Goal: Communication & Community: Answer question/provide support

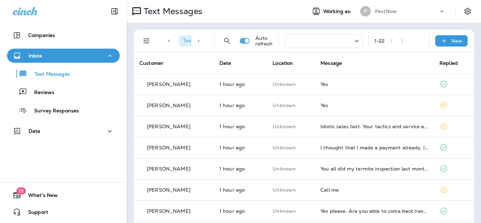
scroll to position [7, 0]
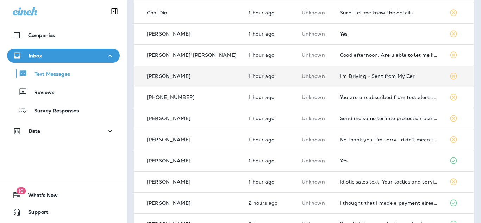
scroll to position [215, 0]
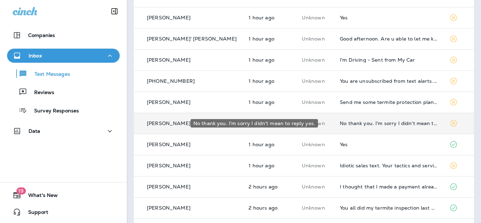
click at [370, 124] on div "No thank you. I'm sorry I didn't mean to reply yes." at bounding box center [389, 124] width 98 height 6
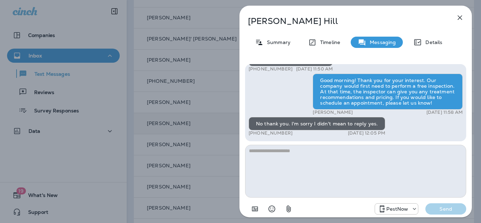
click at [350, 165] on textarea at bounding box center [355, 171] width 221 height 53
type textarea "**********"
drag, startPoint x: 450, startPoint y: 208, endPoint x: 454, endPoint y: 191, distance: 17.8
click at [450, 209] on p "Send" at bounding box center [446, 209] width 30 height 6
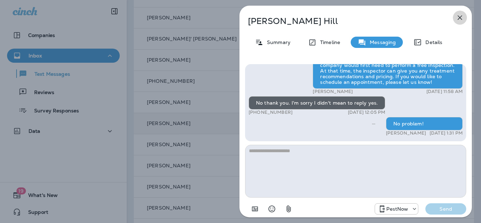
click at [461, 16] on icon "button" at bounding box center [460, 17] width 8 height 8
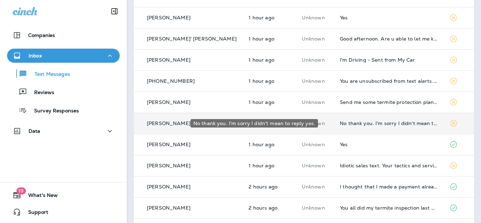
click at [373, 124] on div "No thank you. I'm sorry I didn't mean to reply yes." at bounding box center [389, 124] width 98 height 6
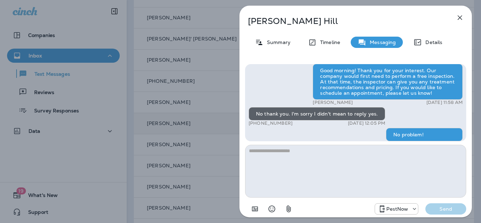
scroll to position [-12, 0]
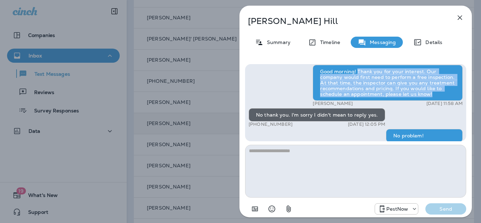
drag, startPoint x: 358, startPoint y: 70, endPoint x: 441, endPoint y: 95, distance: 86.9
click at [441, 95] on div "Good morning! Thank you for your interest. Our company would first need to perf…" at bounding box center [388, 83] width 150 height 36
copy div "Thank you for your interest. Our company would first need to perform a free ins…"
click at [461, 20] on icon "button" at bounding box center [460, 17] width 8 height 8
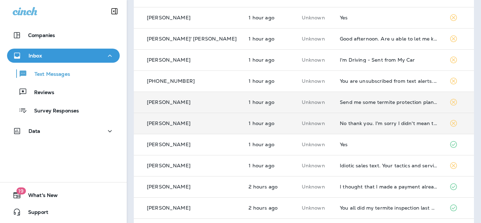
click at [380, 103] on div "Send me some termite protection plan info" at bounding box center [389, 102] width 98 height 6
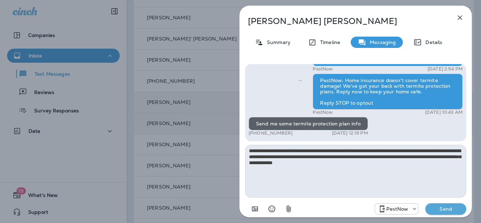
drag, startPoint x: 391, startPoint y: 165, endPoint x: 184, endPoint y: 141, distance: 207.8
click at [184, 141] on div "Edward Parker Summary Timeline Messaging Details PestNow: Your home is at risk …" at bounding box center [240, 111] width 481 height 223
type textarea "**********"
click at [444, 208] on p "Send" at bounding box center [446, 209] width 30 height 6
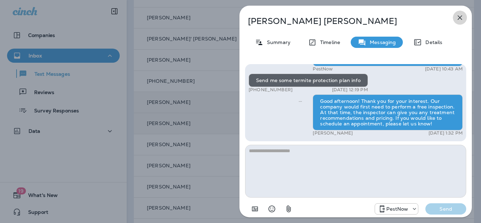
click at [460, 18] on icon "button" at bounding box center [460, 17] width 8 height 8
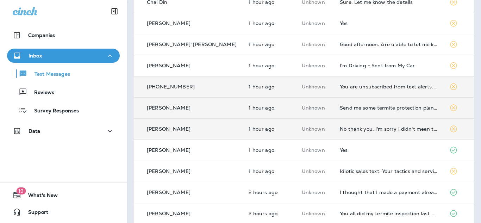
scroll to position [208, 0]
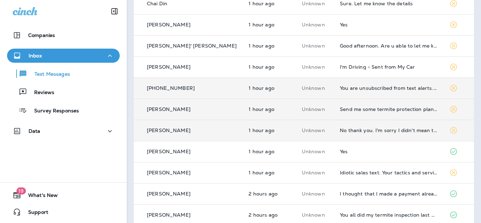
click at [344, 91] on td "You are unsubscribed from text alerts. To re-activate them, reply CONFIRM." at bounding box center [388, 88] width 109 height 21
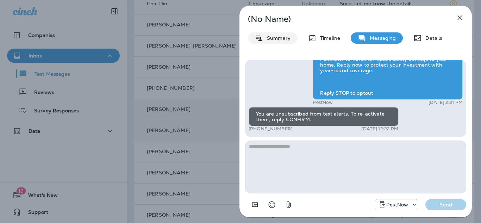
click at [279, 38] on p "Summary" at bounding box center [277, 38] width 27 height 6
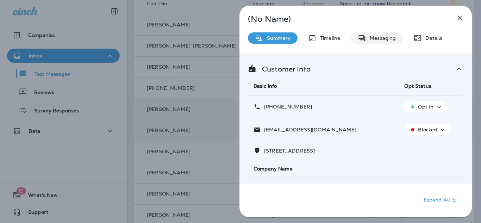
click at [381, 37] on p "Messaging" at bounding box center [381, 38] width 30 height 6
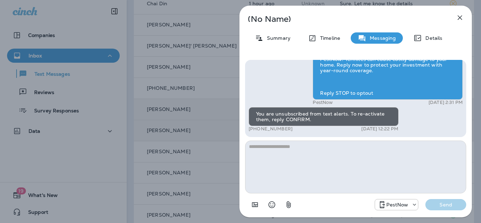
click at [460, 18] on icon "button" at bounding box center [460, 17] width 8 height 8
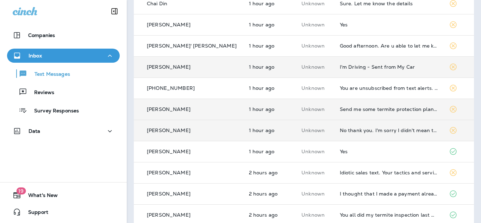
click at [379, 70] on td "I'm Driving - Sent from My Car" at bounding box center [389, 66] width 110 height 21
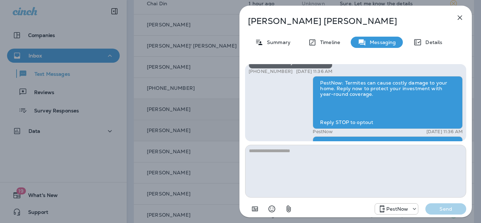
scroll to position [-169, 0]
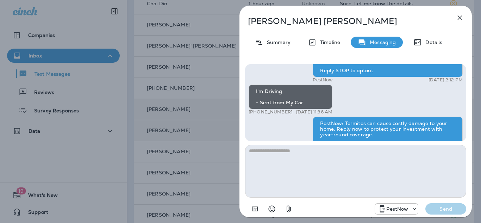
click at [459, 19] on icon "button" at bounding box center [460, 18] width 5 height 5
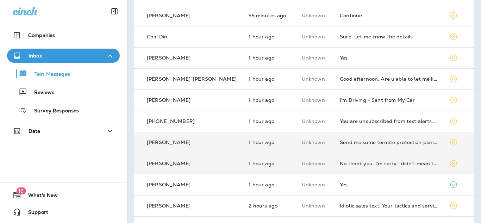
scroll to position [128, 0]
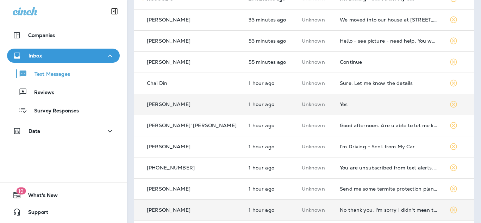
click at [348, 106] on div "Yes" at bounding box center [389, 104] width 98 height 6
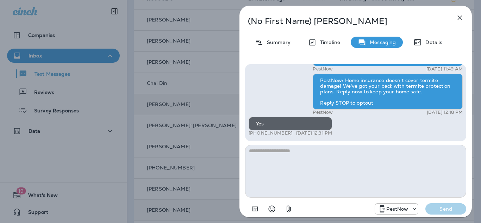
click at [320, 159] on textarea at bounding box center [355, 171] width 221 height 53
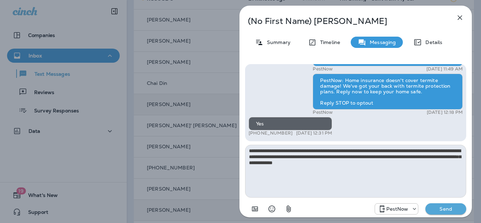
type textarea "**********"
click at [453, 217] on div "**********" at bounding box center [356, 139] width 233 height 163
click at [455, 212] on button "Send" at bounding box center [446, 208] width 41 height 11
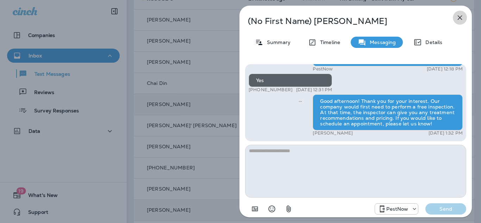
click at [461, 17] on icon "button" at bounding box center [460, 18] width 5 height 5
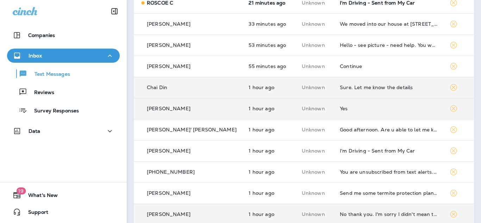
scroll to position [121, 0]
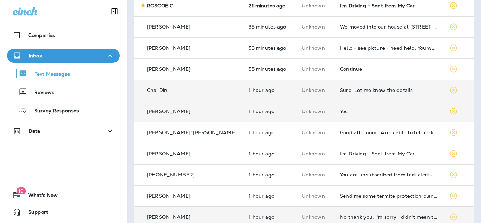
click at [343, 90] on div "Sure. Let me know the details" at bounding box center [389, 90] width 98 height 6
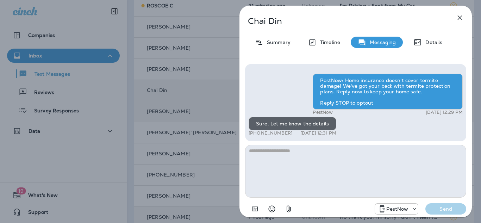
click at [342, 173] on textarea at bounding box center [355, 171] width 221 height 53
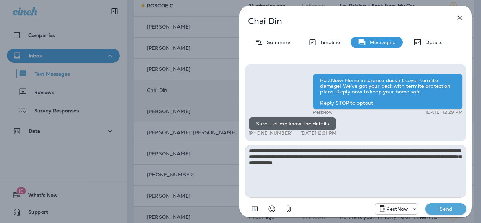
type textarea "**********"
drag, startPoint x: 459, startPoint y: 211, endPoint x: 461, endPoint y: 196, distance: 14.9
click at [459, 211] on p "Send" at bounding box center [446, 209] width 30 height 6
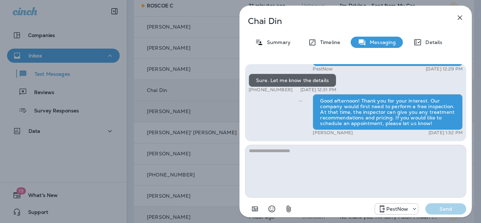
click at [460, 20] on icon "button" at bounding box center [460, 17] width 8 height 8
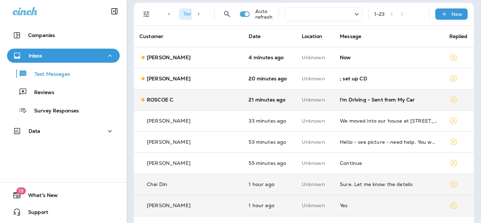
scroll to position [21, 0]
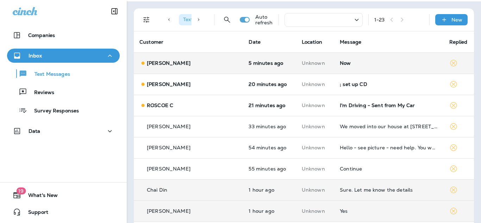
click at [340, 64] on div "Now" at bounding box center [389, 63] width 98 height 6
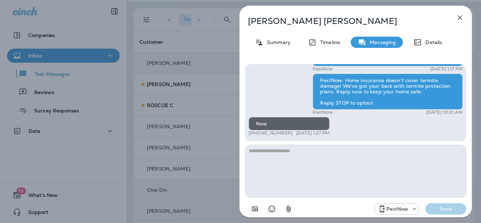
click at [318, 155] on textarea at bounding box center [355, 171] width 221 height 53
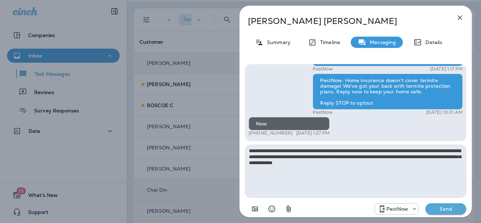
type textarea "**********"
click at [444, 210] on p "Send" at bounding box center [446, 209] width 30 height 6
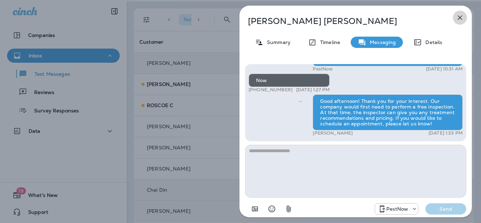
click at [460, 16] on icon "button" at bounding box center [460, 17] width 8 height 8
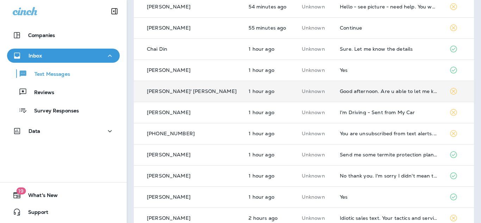
scroll to position [157, 0]
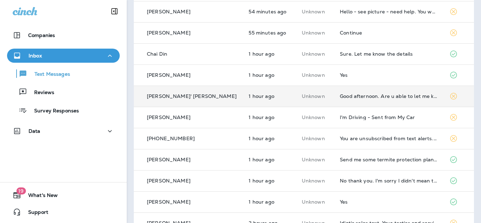
click at [356, 93] on td "Good afternoon. Are u able to let me know the date of my next scheduled extermi…" at bounding box center [388, 96] width 109 height 21
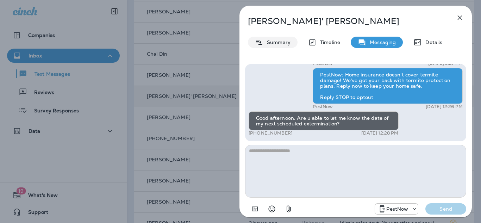
click at [273, 44] on p "Summary" at bounding box center [277, 42] width 27 height 6
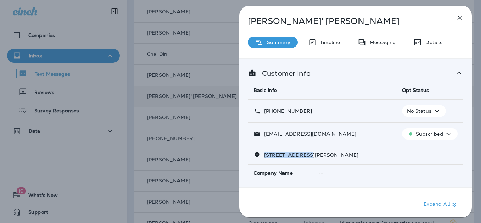
drag, startPoint x: 310, startPoint y: 155, endPoint x: 265, endPoint y: 156, distance: 45.1
click at [265, 156] on span "[STREET_ADDRESS][PERSON_NAME]" at bounding box center [311, 155] width 94 height 6
copy span "7044 [PERSON_NAME] DRI"
click at [363, 43] on icon at bounding box center [362, 42] width 8 height 9
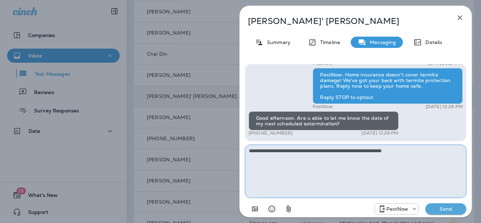
type textarea "**********"
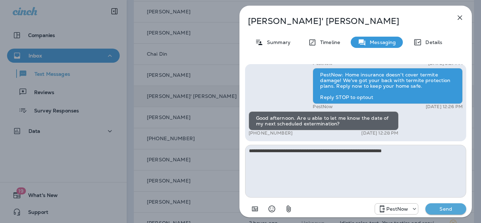
click at [444, 215] on div "PestNow Send" at bounding box center [355, 207] width 221 height 18
click at [445, 211] on p "Send" at bounding box center [446, 209] width 30 height 6
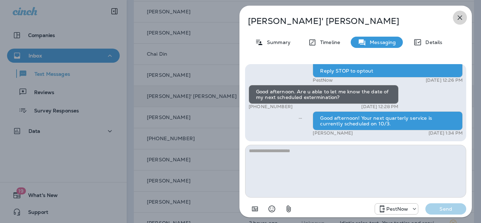
click at [461, 17] on icon "button" at bounding box center [460, 18] width 5 height 5
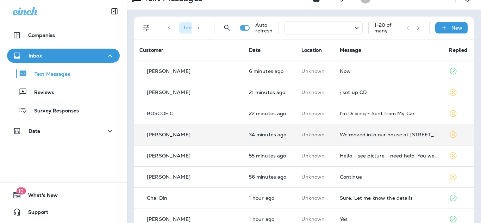
scroll to position [11, 0]
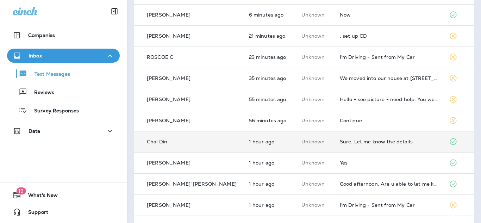
scroll to position [83, 0]
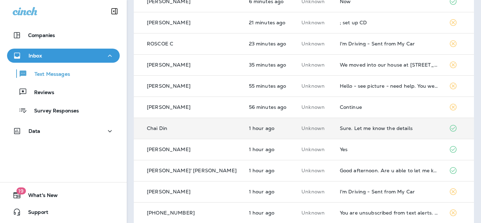
click at [348, 132] on td "Sure. Let me know the details" at bounding box center [389, 128] width 110 height 21
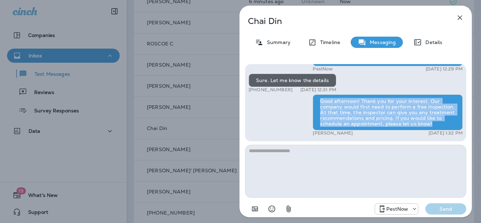
drag, startPoint x: 321, startPoint y: 101, endPoint x: 433, endPoint y: 124, distance: 114.3
click at [433, 124] on div "Good afternoon! Thank you for your interest. Our company would first need to pe…" at bounding box center [388, 112] width 150 height 36
copy div "Good afternoon! Thank you for your interest. Our company would first need to pe…"
click at [462, 16] on icon "button" at bounding box center [460, 17] width 8 height 8
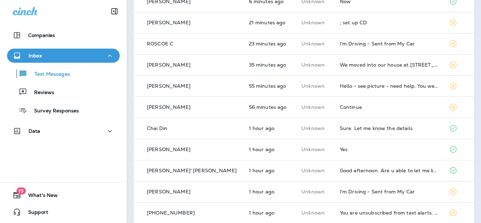
click at [372, 109] on div "Continue" at bounding box center [389, 107] width 98 height 6
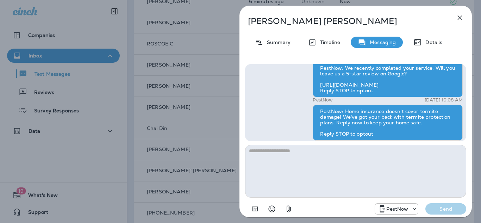
scroll to position [-11, 0]
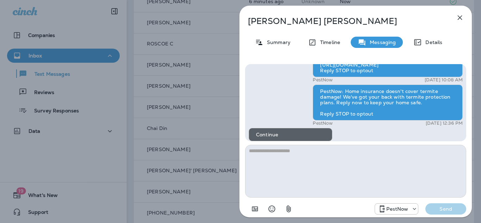
click at [369, 179] on textarea at bounding box center [355, 171] width 221 height 53
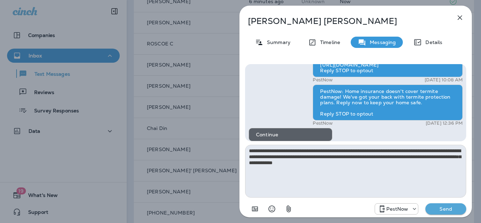
type textarea "**********"
click at [436, 206] on p "Send" at bounding box center [446, 209] width 30 height 6
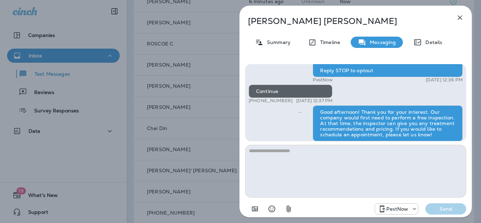
click at [458, 18] on icon "button" at bounding box center [460, 17] width 8 height 8
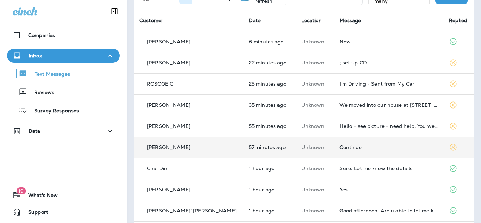
scroll to position [42, 0]
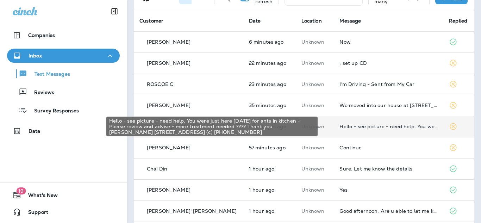
click at [372, 127] on div "Hello - see picture - need help. You were just here yesterday for ants in kitch…" at bounding box center [389, 127] width 98 height 6
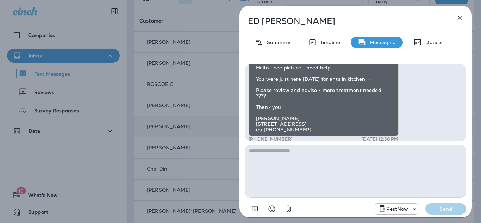
scroll to position [-9, 0]
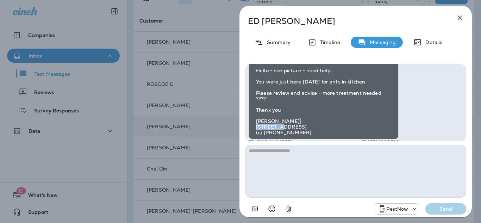
drag, startPoint x: 279, startPoint y: 122, endPoint x: 256, endPoint y: 122, distance: 23.3
click at [256, 123] on div "Hello - see picture - need help. You were just here yesterday for ants in kitch…" at bounding box center [324, 96] width 150 height 85
copy div "1111 Sleigh"
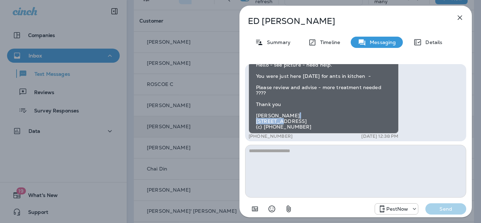
scroll to position [0, 0]
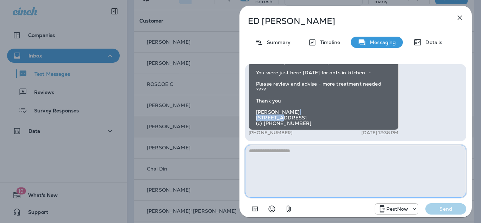
click at [289, 162] on textarea at bounding box center [355, 171] width 221 height 53
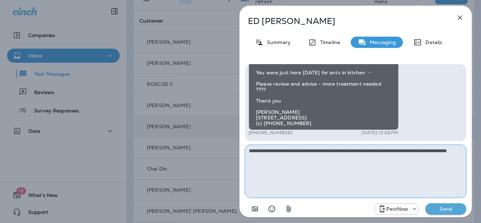
type textarea "**********"
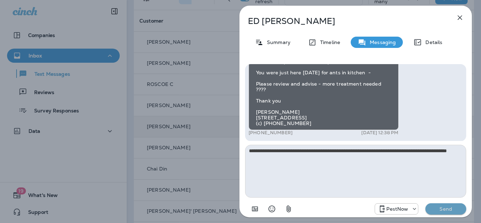
click at [455, 209] on p "Send" at bounding box center [446, 209] width 30 height 6
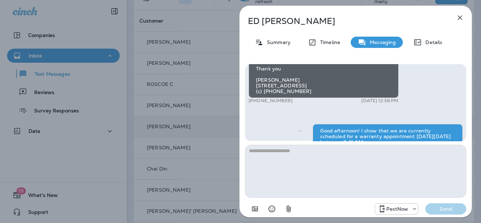
scroll to position [-32, 0]
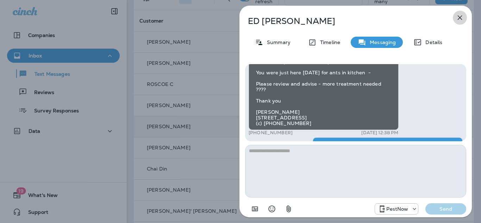
click at [461, 15] on icon "button" at bounding box center [460, 17] width 8 height 8
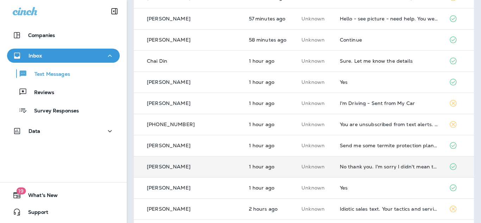
scroll to position [281, 0]
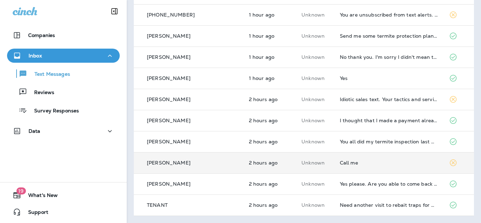
click at [377, 159] on td "Call me" at bounding box center [389, 162] width 110 height 21
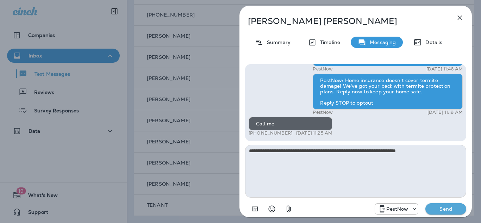
drag, startPoint x: 287, startPoint y: 151, endPoint x: 291, endPoint y: 153, distance: 4.4
click at [287, 151] on textarea "**********" at bounding box center [355, 171] width 221 height 53
drag, startPoint x: 360, startPoint y: 152, endPoint x: 356, endPoint y: 152, distance: 3.9
click at [356, 152] on textarea "**********" at bounding box center [355, 171] width 221 height 53
type textarea "**********"
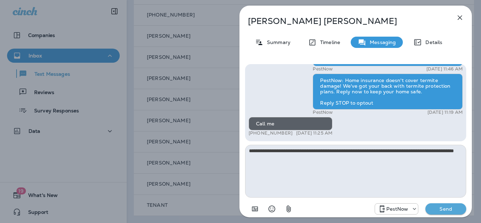
click at [452, 208] on p "Send" at bounding box center [446, 209] width 30 height 6
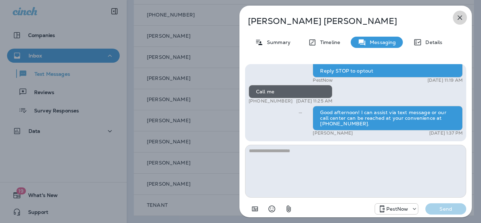
click at [460, 18] on icon "button" at bounding box center [460, 17] width 8 height 8
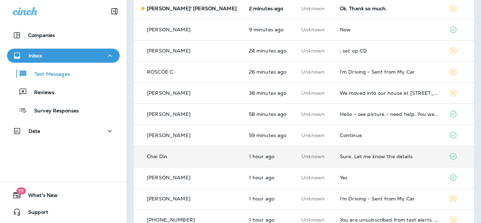
scroll to position [67, 0]
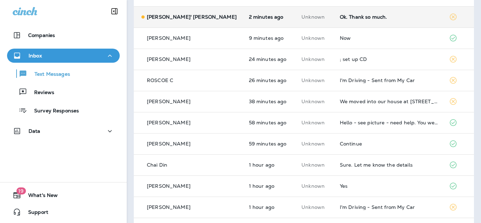
click at [347, 22] on td "Ok. Thank so much." at bounding box center [389, 16] width 110 height 21
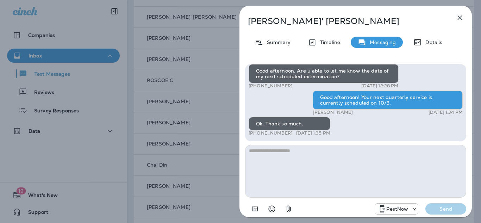
click at [363, 174] on textarea at bounding box center [355, 171] width 221 height 53
type textarea "**********"
click at [444, 209] on p "Send" at bounding box center [446, 209] width 30 height 6
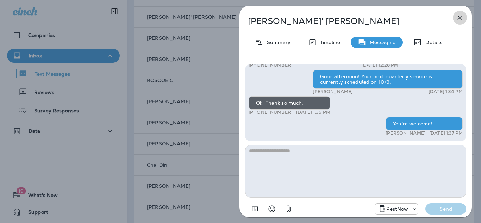
click at [458, 16] on icon "button" at bounding box center [460, 18] width 5 height 5
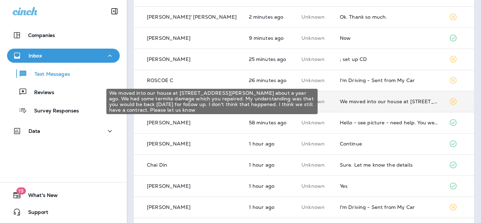
click at [402, 102] on div "We moved into our house at [STREET_ADDRESS][PERSON_NAME] about a year ago. We h…" at bounding box center [389, 102] width 98 height 6
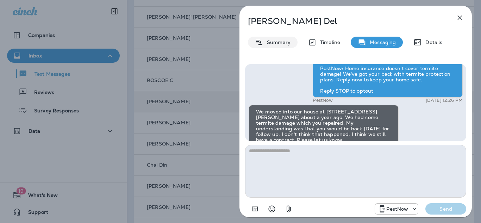
scroll to position [-17, 0]
click at [277, 42] on p "Summary" at bounding box center [277, 42] width 27 height 6
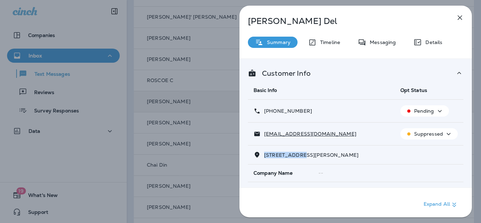
drag, startPoint x: 302, startPoint y: 156, endPoint x: 264, endPoint y: 156, distance: 37.7
click at [264, 156] on span "[STREET_ADDRESS][PERSON_NAME]" at bounding box center [311, 155] width 94 height 6
copy span "3671 [PERSON_NAME]"
click at [370, 41] on p "Messaging" at bounding box center [381, 42] width 30 height 6
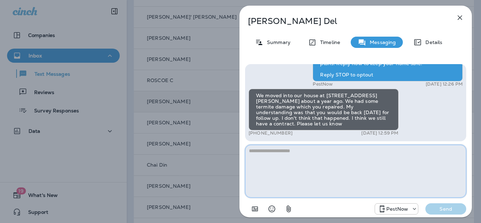
click at [326, 163] on textarea at bounding box center [355, 171] width 221 height 53
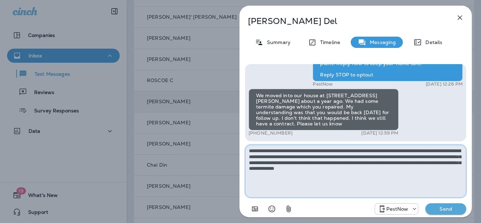
type textarea "**********"
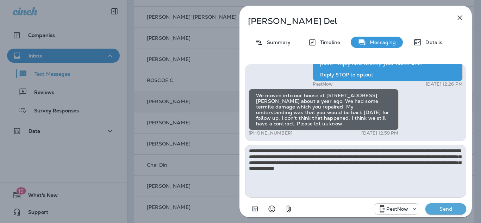
drag, startPoint x: 436, startPoint y: 208, endPoint x: 428, endPoint y: 218, distance: 12.3
click at [435, 209] on p "Send" at bounding box center [446, 209] width 30 height 6
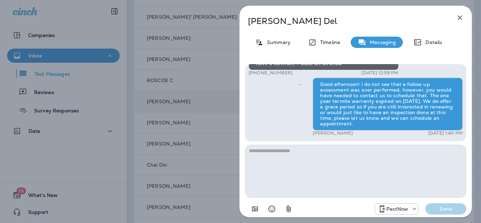
click at [459, 18] on icon "button" at bounding box center [460, 18] width 5 height 5
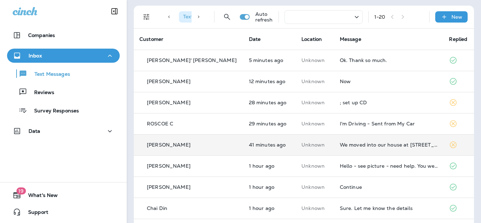
scroll to position [17, 0]
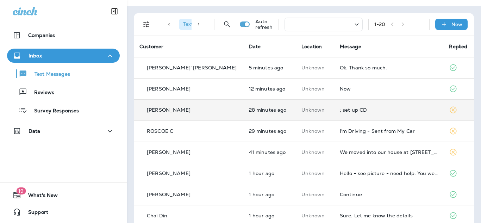
click at [375, 113] on td "; set up CD" at bounding box center [389, 109] width 110 height 21
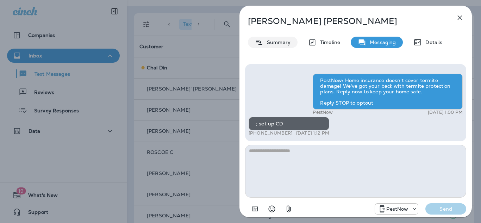
click at [277, 43] on p "Summary" at bounding box center [277, 42] width 27 height 6
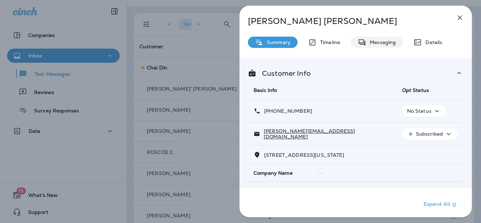
click at [384, 44] on p "Messaging" at bounding box center [381, 42] width 30 height 6
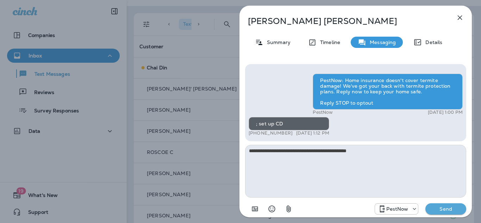
type textarea "**********"
click at [446, 208] on p "Send" at bounding box center [446, 209] width 30 height 6
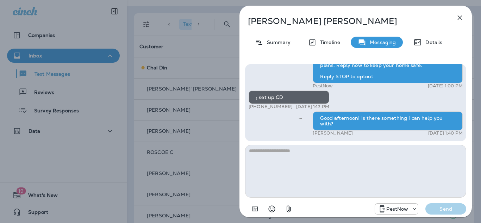
click at [461, 19] on icon "button" at bounding box center [460, 18] width 5 height 5
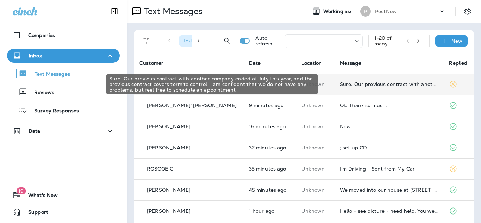
click at [392, 82] on div "Sure. Our previous contract with another company ended at July this year, and t…" at bounding box center [389, 84] width 98 height 6
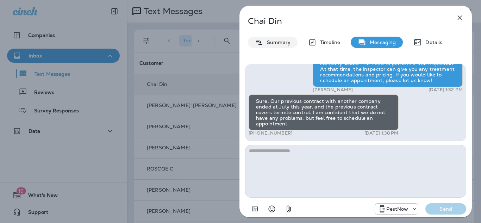
click at [282, 43] on p "Summary" at bounding box center [277, 42] width 27 height 6
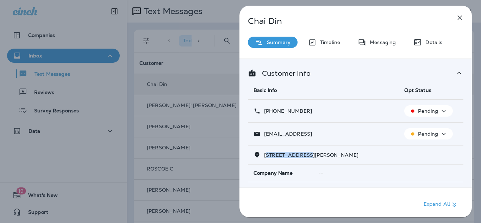
drag, startPoint x: 311, startPoint y: 154, endPoint x: 266, endPoint y: 159, distance: 45.4
click at [265, 158] on div "12704 ROARK COURT RESTON, VA 20191" at bounding box center [356, 154] width 204 height 7
drag, startPoint x: 303, startPoint y: 160, endPoint x: 307, endPoint y: 155, distance: 6.2
click at [302, 160] on td "12704 ROARK COURT RESTON, VA 20191" at bounding box center [356, 155] width 216 height 19
click at [309, 155] on span "12704 ROARK COURT RESTON, VA 20191" at bounding box center [311, 155] width 94 height 6
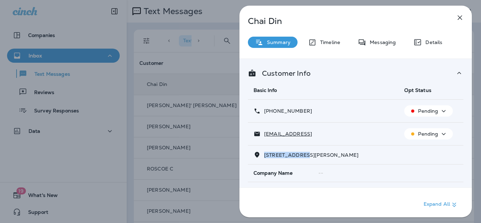
drag, startPoint x: 306, startPoint y: 158, endPoint x: 265, endPoint y: 155, distance: 41.7
click at [264, 155] on span "12704 ROARK COURT RESTON, VA 20191" at bounding box center [311, 155] width 94 height 6
copy span "12704 ROARK CO"
click at [378, 40] on p "Messaging" at bounding box center [381, 42] width 30 height 6
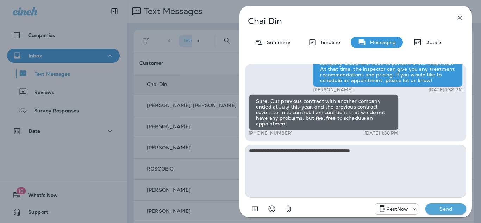
type textarea "**********"
click at [447, 206] on p "Send" at bounding box center [446, 209] width 30 height 6
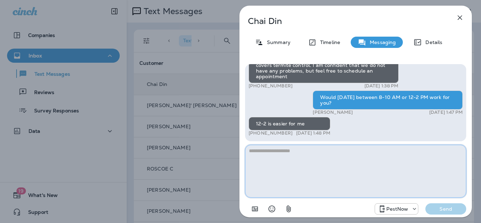
click at [272, 161] on textarea at bounding box center [355, 171] width 221 height 53
type textarea "**********"
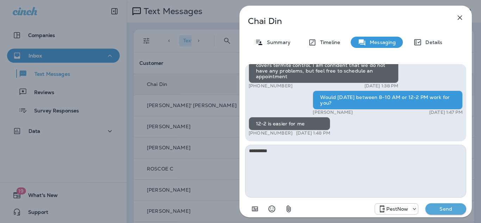
click at [448, 213] on button "Send" at bounding box center [446, 208] width 41 height 11
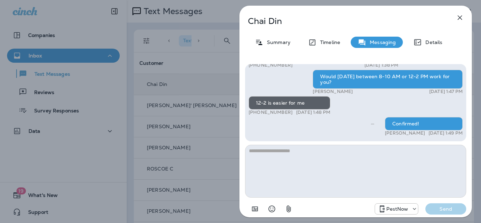
click at [460, 17] on icon "button" at bounding box center [460, 18] width 5 height 5
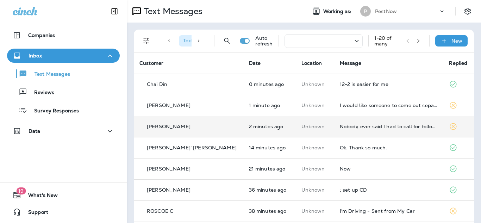
click at [349, 130] on td "Nobody ever said I had to call for follow up. They acted as though they would a…" at bounding box center [389, 126] width 110 height 21
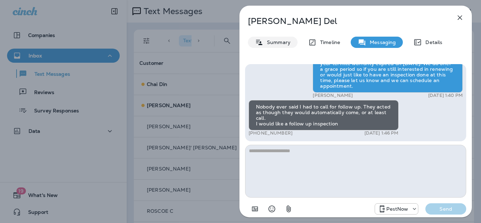
click at [278, 44] on p "Summary" at bounding box center [277, 42] width 27 height 6
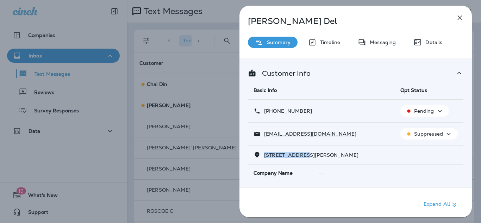
drag, startPoint x: 307, startPoint y: 155, endPoint x: 265, endPoint y: 156, distance: 41.9
click at [265, 156] on span "[STREET_ADDRESS][PERSON_NAME]" at bounding box center [311, 155] width 94 height 6
copy span "3671 [PERSON_NAME] D"
click at [372, 41] on p "Messaging" at bounding box center [381, 42] width 30 height 6
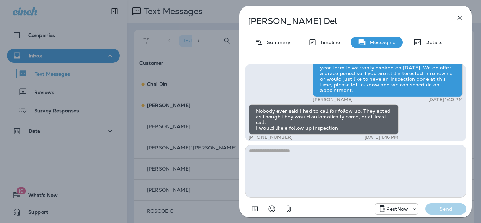
click at [331, 164] on textarea at bounding box center [355, 171] width 221 height 53
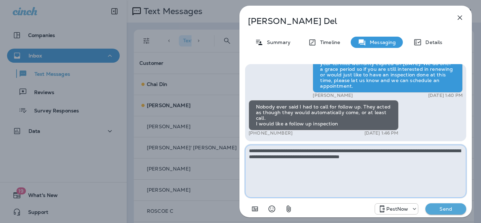
type textarea "**********"
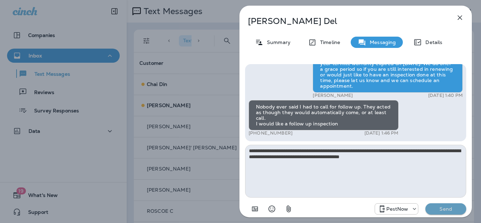
click at [450, 208] on p "Send" at bounding box center [446, 209] width 30 height 6
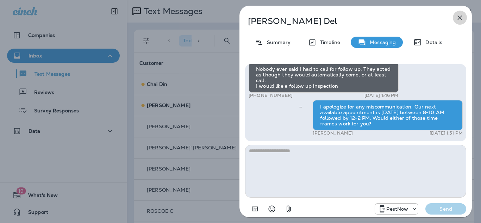
click at [462, 19] on icon "button" at bounding box center [460, 17] width 8 height 8
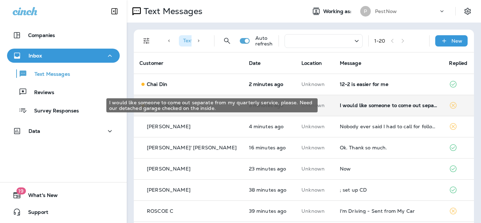
click at [378, 103] on div "I would like someone to come out separate from my quarterly service, please. Ne…" at bounding box center [389, 106] width 98 height 6
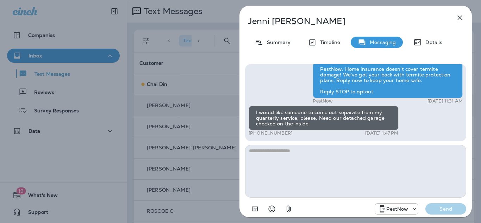
scroll to position [-5, 0]
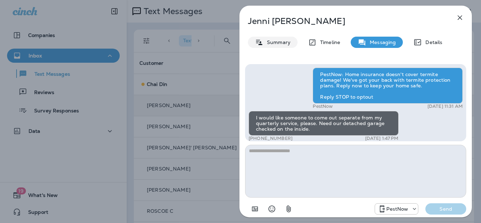
click at [276, 42] on p "Summary" at bounding box center [277, 42] width 27 height 6
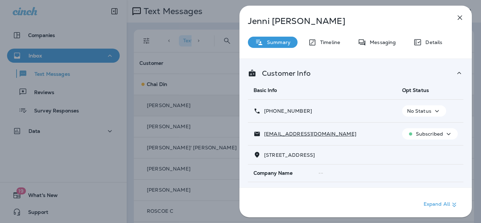
drag, startPoint x: 314, startPoint y: 154, endPoint x: 265, endPoint y: 156, distance: 49.0
click at [265, 156] on span "[STREET_ADDRESS]" at bounding box center [289, 155] width 51 height 6
copy span "[STREET_ADDRESS]"
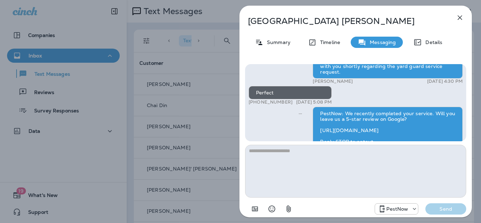
scroll to position [-245, 0]
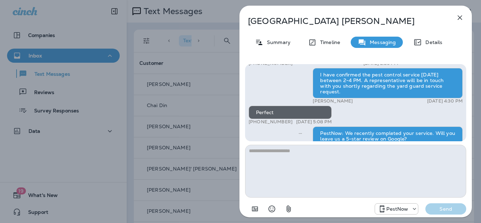
click at [458, 19] on icon "button" at bounding box center [460, 17] width 8 height 8
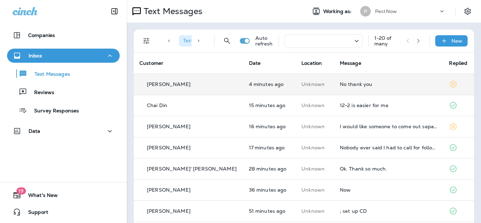
click at [365, 89] on td "No thank you" at bounding box center [389, 84] width 110 height 21
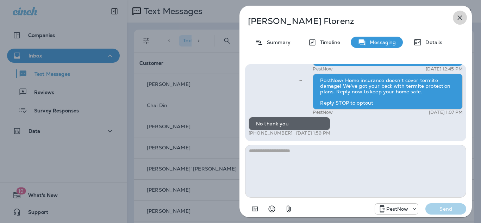
click at [461, 18] on icon "button" at bounding box center [460, 17] width 8 height 8
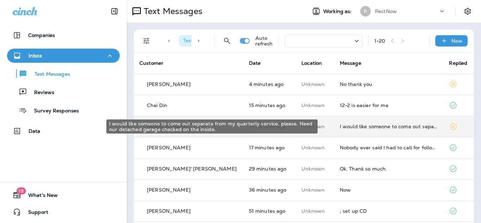
click at [384, 126] on div "I would like someone to come out separate from my quarterly service, please. Ne…" at bounding box center [389, 127] width 98 height 6
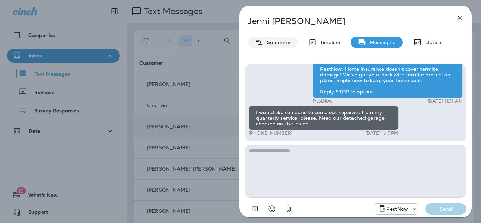
click at [275, 43] on p "Summary" at bounding box center [277, 42] width 27 height 6
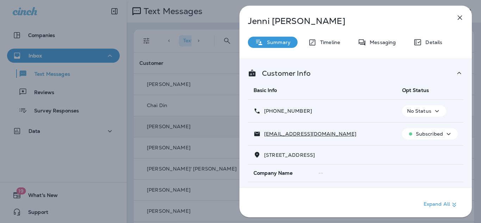
click at [308, 153] on span "[STREET_ADDRESS]" at bounding box center [289, 155] width 51 height 6
drag, startPoint x: 302, startPoint y: 155, endPoint x: 266, endPoint y: 156, distance: 36.3
click at [265, 156] on span "[STREET_ADDRESS]" at bounding box center [289, 155] width 51 height 6
copy span "820 VIEW WES"
click at [383, 43] on p "Messaging" at bounding box center [381, 42] width 30 height 6
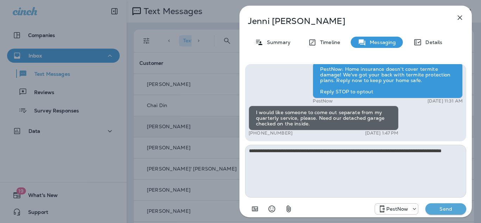
type textarea "**********"
click at [443, 208] on p "Send" at bounding box center [446, 209] width 30 height 6
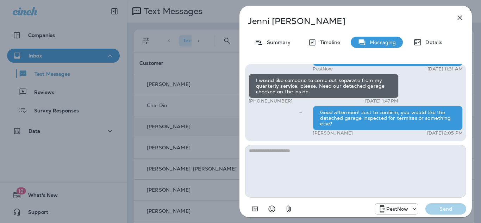
click at [461, 17] on icon "button" at bounding box center [460, 17] width 8 height 8
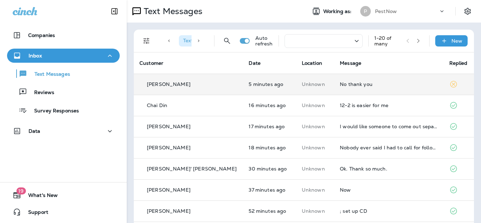
click at [341, 87] on td "No thank you" at bounding box center [388, 84] width 109 height 21
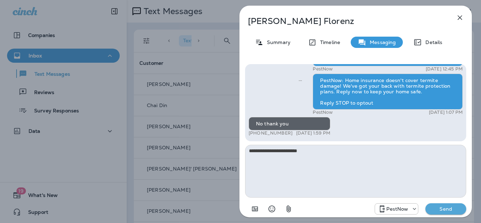
type textarea "**********"
click at [438, 210] on p "Send" at bounding box center [446, 209] width 30 height 6
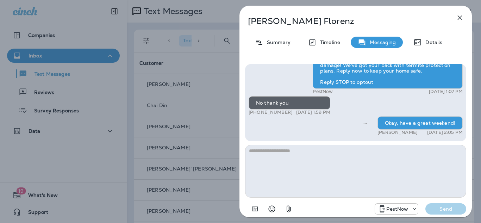
click at [459, 18] on icon "button" at bounding box center [460, 17] width 8 height 8
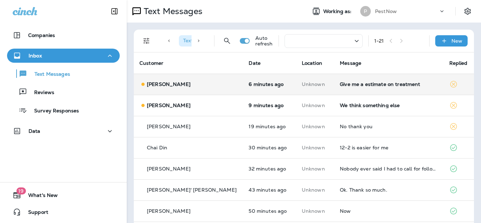
click at [370, 89] on td "Give me a estimate on treatment" at bounding box center [388, 84] width 109 height 21
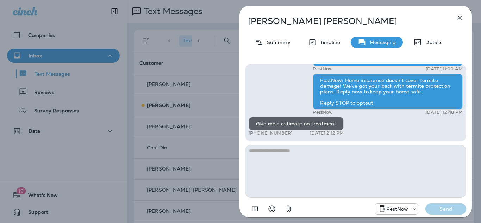
click at [459, 19] on icon "button" at bounding box center [460, 17] width 8 height 8
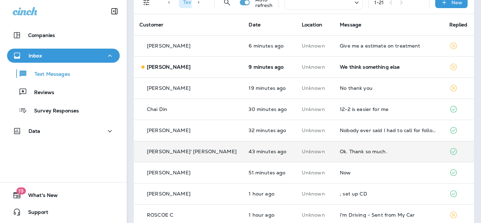
scroll to position [46, 0]
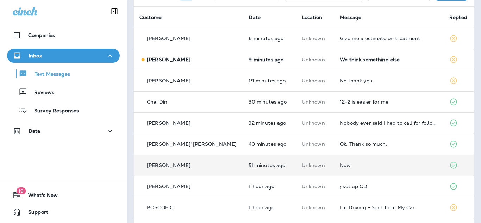
click at [362, 164] on div "Now" at bounding box center [389, 165] width 98 height 6
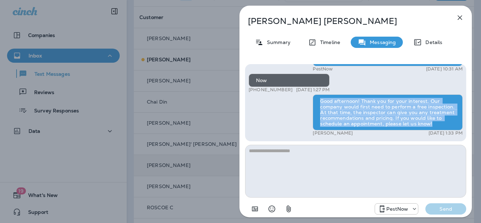
drag, startPoint x: 320, startPoint y: 103, endPoint x: 421, endPoint y: 125, distance: 103.9
click at [434, 125] on div "Good afternoon! Thank you for your interest. Our company would first need to pe…" at bounding box center [388, 112] width 150 height 36
copy div "Good afternoon! Thank you for your interest. Our company would first need to pe…"
click at [457, 18] on icon "button" at bounding box center [460, 17] width 8 height 8
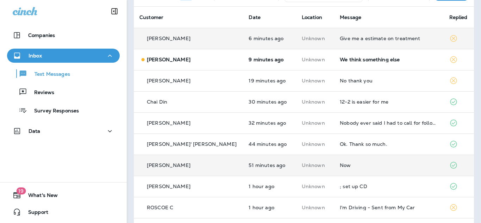
click at [369, 40] on div "Give me a estimate on treatment" at bounding box center [389, 39] width 98 height 6
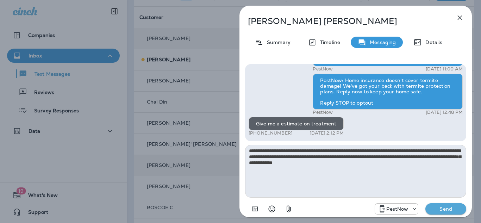
type textarea "**********"
click at [451, 210] on p "Send" at bounding box center [446, 209] width 30 height 6
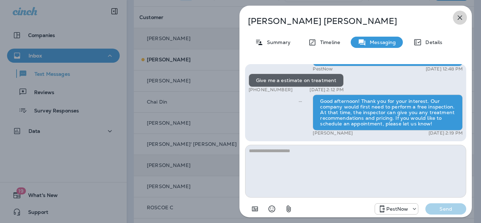
click at [461, 15] on icon "button" at bounding box center [460, 17] width 8 height 8
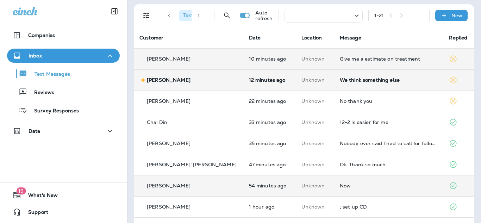
scroll to position [20, 0]
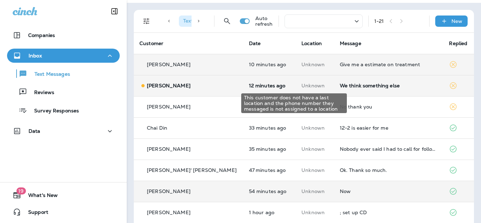
click at [302, 88] on p "Unknown" at bounding box center [315, 86] width 27 height 6
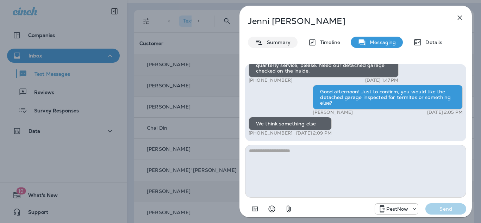
click at [270, 44] on p "Summary" at bounding box center [277, 42] width 27 height 6
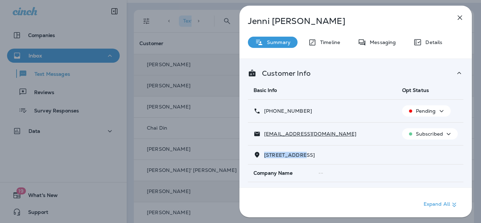
drag, startPoint x: 304, startPoint y: 154, endPoint x: 267, endPoint y: 155, distance: 37.0
click at [261, 155] on p "[STREET_ADDRESS]" at bounding box center [288, 155] width 54 height 6
copy span "820 VIEW WEST"
drag, startPoint x: 377, startPoint y: 47, endPoint x: 376, endPoint y: 51, distance: 4.5
click at [377, 47] on div "Messaging" at bounding box center [377, 42] width 52 height 11
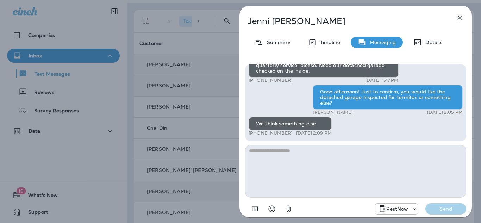
click at [323, 167] on textarea at bounding box center [355, 171] width 221 height 53
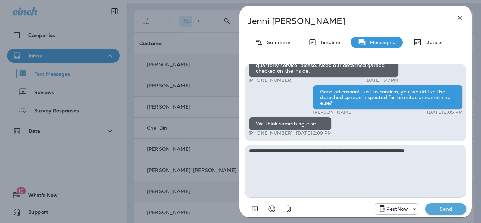
click at [310, 153] on textarea "**********" at bounding box center [355, 171] width 221 height 53
click at [330, 165] on textarea "**********" at bounding box center [355, 171] width 221 height 53
drag, startPoint x: 273, startPoint y: 156, endPoint x: 428, endPoint y: 150, distance: 154.8
click at [427, 149] on textarea "**********" at bounding box center [355, 171] width 221 height 53
type textarea "**********"
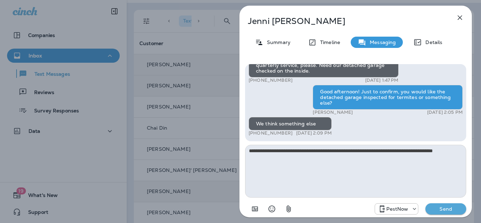
click at [447, 208] on p "Send" at bounding box center [446, 209] width 30 height 6
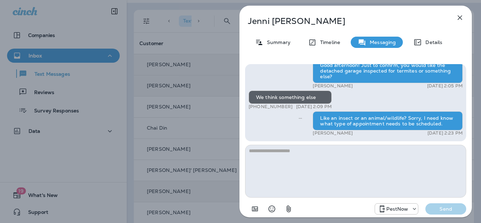
click at [400, 124] on div "Like an insect or an animal/wildlife? Sorry, I need know what type of appointme…" at bounding box center [388, 120] width 150 height 19
click at [460, 17] on icon "button" at bounding box center [460, 17] width 8 height 8
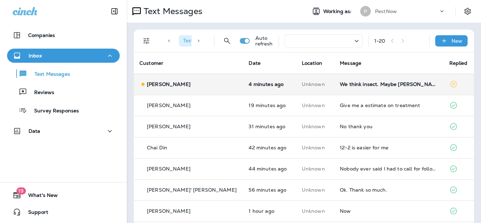
click at [400, 81] on td "We think insect. Maybe [PERSON_NAME] ants? Not sure." at bounding box center [388, 84] width 109 height 21
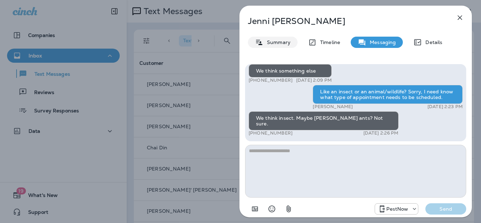
click at [280, 43] on p "Summary" at bounding box center [277, 42] width 27 height 6
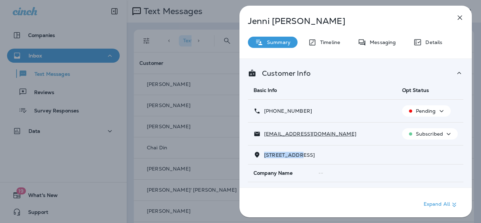
drag, startPoint x: 300, startPoint y: 155, endPoint x: 265, endPoint y: 156, distance: 34.6
click at [265, 156] on span "[STREET_ADDRESS]" at bounding box center [289, 155] width 51 height 6
copy span "820 VIEW [PERSON_NAME]"
click at [377, 46] on div "Messaging" at bounding box center [377, 42] width 52 height 11
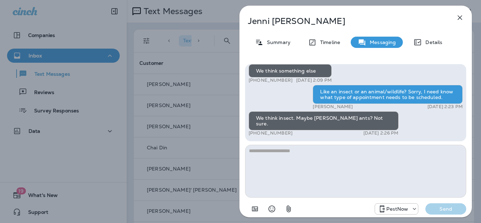
click at [334, 166] on textarea at bounding box center [355, 171] width 221 height 53
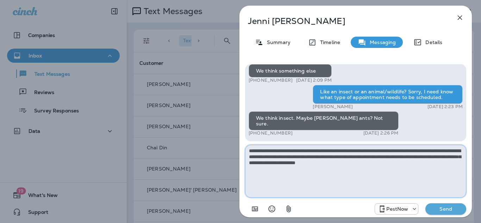
type textarea "**********"
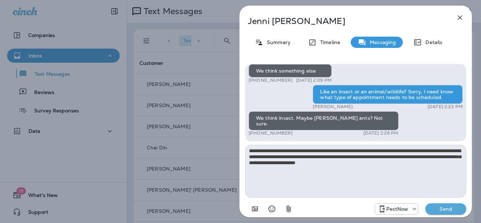
click at [448, 213] on button "Send" at bounding box center [446, 208] width 41 height 11
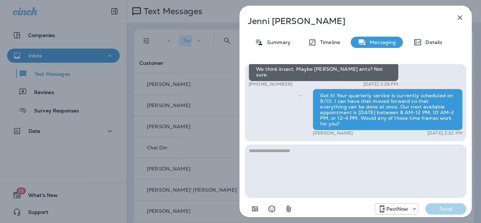
click at [461, 16] on icon "button" at bounding box center [460, 17] width 8 height 8
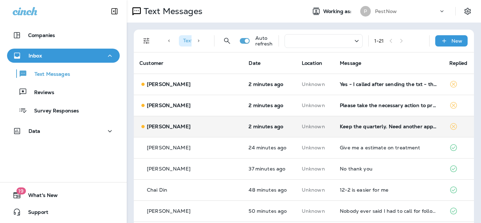
click at [368, 130] on td "Keep the quarterly. Need another appt for week of 9/15." at bounding box center [388, 126] width 109 height 21
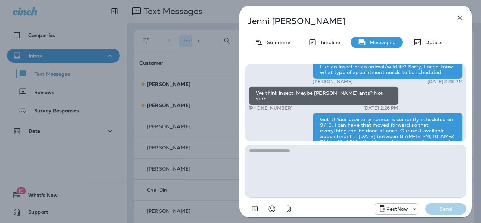
scroll to position [-11, 0]
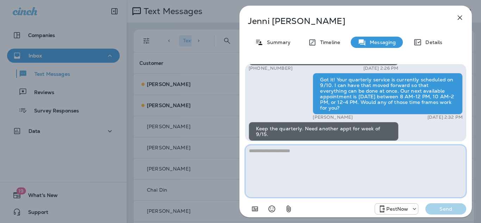
drag, startPoint x: 362, startPoint y: 176, endPoint x: 369, endPoint y: 149, distance: 27.3
click at [362, 176] on textarea at bounding box center [355, 171] width 221 height 53
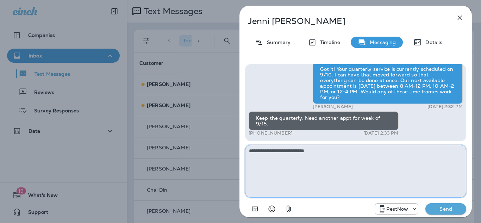
type textarea "**********"
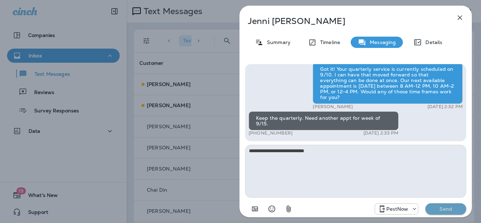
click at [440, 206] on button "Send" at bounding box center [446, 208] width 41 height 11
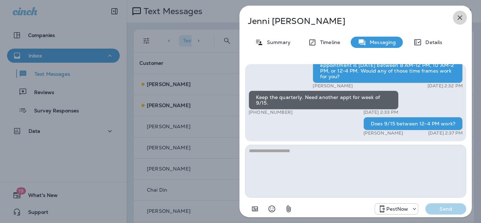
drag, startPoint x: 458, startPoint y: 18, endPoint x: 412, endPoint y: 104, distance: 98.2
click at [458, 18] on icon "button" at bounding box center [460, 17] width 8 height 8
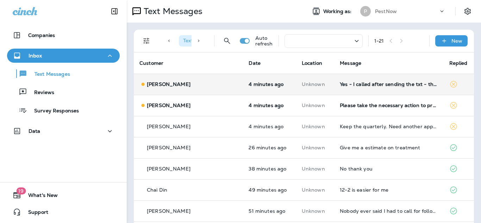
click at [334, 88] on td "Yes - I called after sending the txt - thanks." at bounding box center [388, 84] width 109 height 21
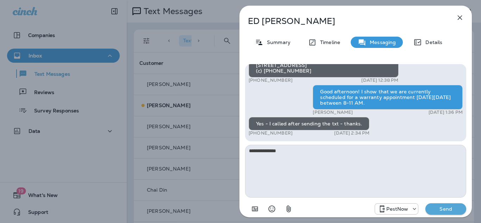
type textarea "**********"
click at [445, 205] on button "Send" at bounding box center [446, 208] width 41 height 11
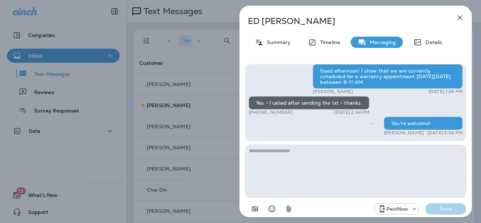
click at [458, 19] on icon "button" at bounding box center [460, 18] width 5 height 5
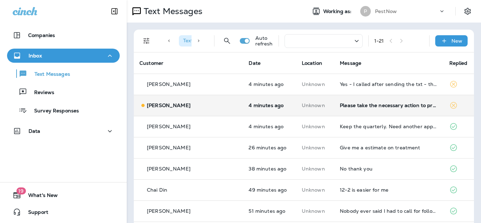
click at [371, 109] on td "Please take the necessary action to protect my home from termites." at bounding box center [388, 105] width 109 height 21
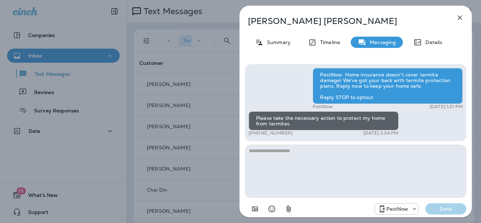
click at [462, 16] on icon "button" at bounding box center [460, 17] width 8 height 8
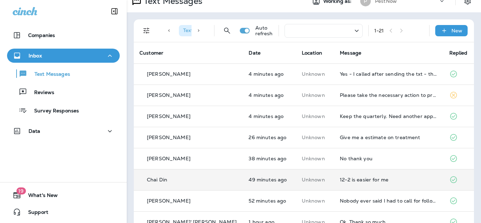
scroll to position [12, 0]
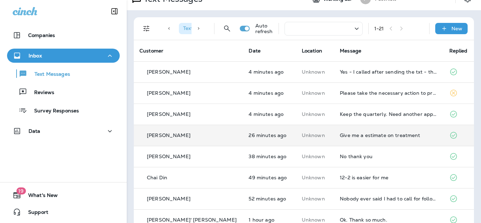
click at [366, 136] on div "Give me a estimate on treatment" at bounding box center [389, 135] width 98 height 6
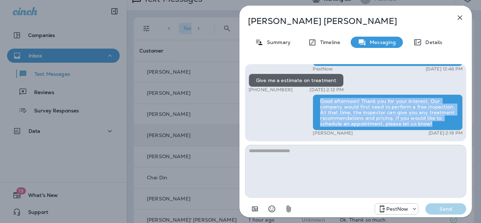
drag, startPoint x: 321, startPoint y: 99, endPoint x: 438, endPoint y: 124, distance: 119.5
click at [437, 126] on div "Good afternoon! Thank you for your interest. Our company would first need to pe…" at bounding box center [388, 112] width 150 height 36
copy div "Good afternoon! Thank you for your interest. Our company would first need to pe…"
click at [458, 17] on icon "button" at bounding box center [460, 17] width 8 height 8
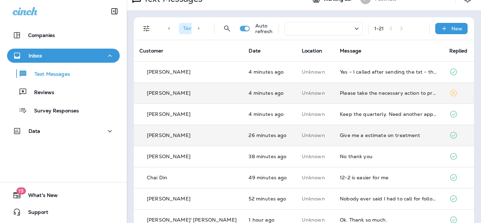
click at [362, 91] on div "Please take the necessary action to protect my home from termites." at bounding box center [389, 93] width 98 height 6
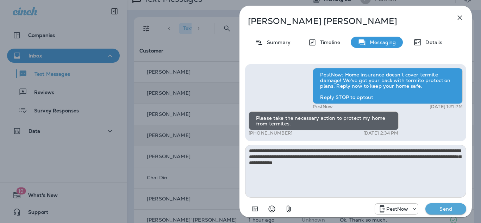
type textarea "**********"
click at [439, 208] on p "Send" at bounding box center [446, 209] width 30 height 6
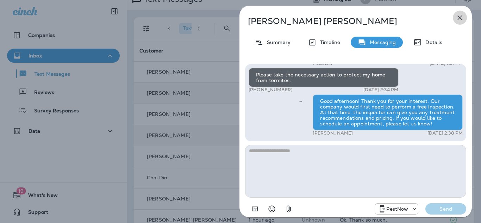
click at [458, 21] on icon "button" at bounding box center [460, 17] width 8 height 8
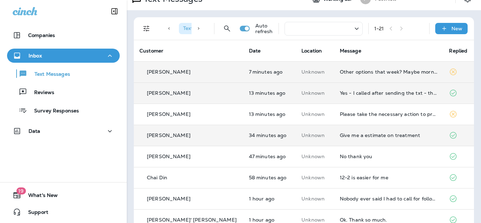
click at [354, 72] on div "Other options that week? Maybe morning?" at bounding box center [389, 72] width 98 height 6
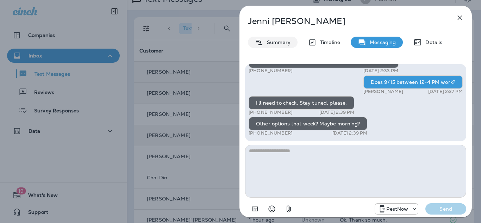
click at [266, 43] on p "Summary" at bounding box center [277, 42] width 27 height 6
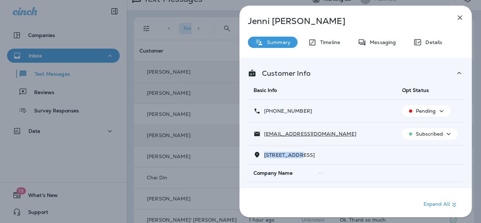
drag, startPoint x: 301, startPoint y: 155, endPoint x: 264, endPoint y: 156, distance: 37.0
click at [264, 156] on span "820 VIEW WEST DRIVE WESTMINSTER, MD 21158" at bounding box center [289, 155] width 51 height 6
copy span "820 VIEW WES"
click at [383, 43] on p "Messaging" at bounding box center [381, 42] width 30 height 6
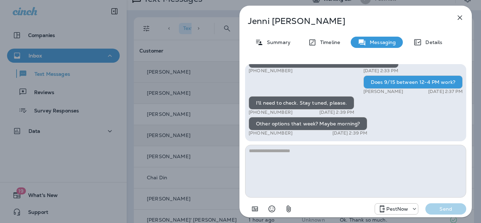
click at [351, 164] on textarea at bounding box center [355, 171] width 221 height 53
type textarea "**********"
click at [428, 206] on button "Send" at bounding box center [446, 208] width 41 height 11
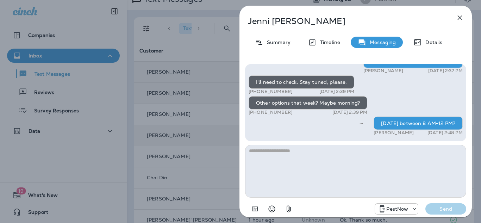
click at [459, 18] on icon "button" at bounding box center [460, 18] width 5 height 5
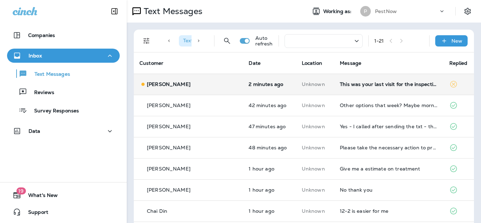
click at [353, 94] on td "This was your last visit for the inspection and no one said anything about a tr…" at bounding box center [388, 84] width 109 height 21
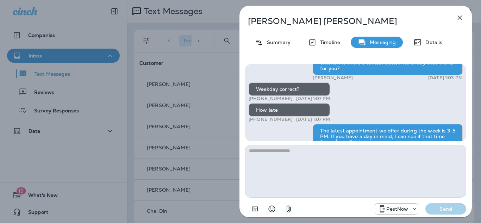
scroll to position [-355, 0]
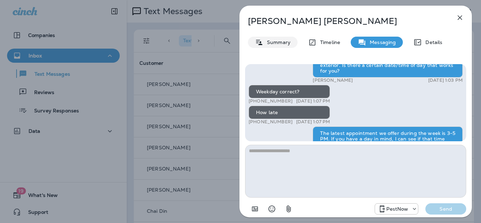
click at [265, 44] on p "Summary" at bounding box center [277, 42] width 27 height 6
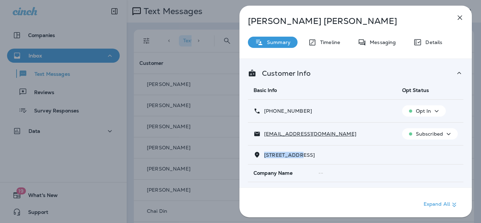
drag, startPoint x: 305, startPoint y: 155, endPoint x: 264, endPoint y: 155, distance: 40.5
click at [264, 155] on span "[STREET_ADDRESS]" at bounding box center [289, 155] width 51 height 6
copy span "2859 RUSHBRO"
click at [387, 40] on div "Messaging" at bounding box center [377, 42] width 52 height 11
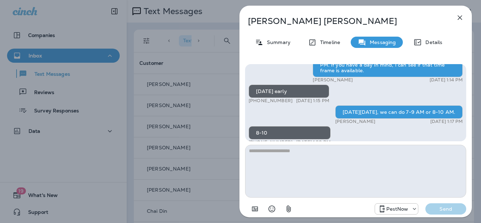
scroll to position [-216, 0]
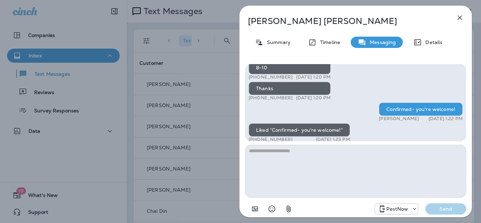
click at [299, 166] on textarea at bounding box center [355, 171] width 221 height 53
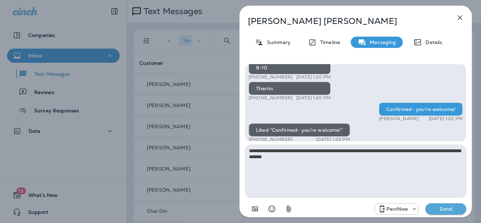
type textarea "**********"
click at [458, 209] on p "Send" at bounding box center [446, 209] width 30 height 6
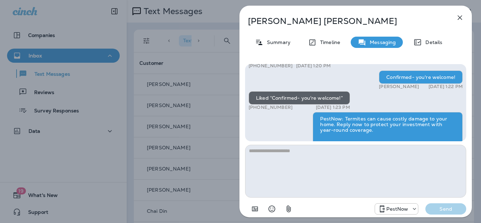
drag, startPoint x: 462, startPoint y: 17, endPoint x: 435, endPoint y: 147, distance: 133.1
click at [462, 17] on icon "button" at bounding box center [460, 17] width 8 height 8
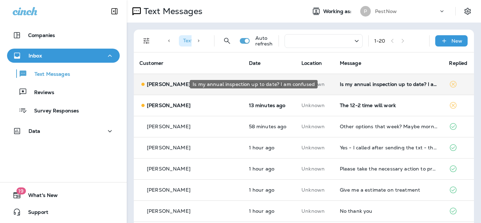
click at [340, 86] on div "Is my annual inspection up to date? I am confused" at bounding box center [389, 84] width 98 height 6
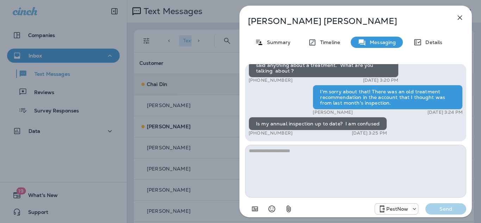
click at [305, 168] on textarea at bounding box center [355, 171] width 221 height 53
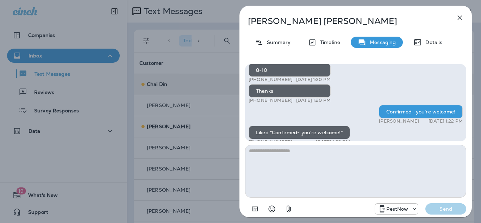
scroll to position [-160, 0]
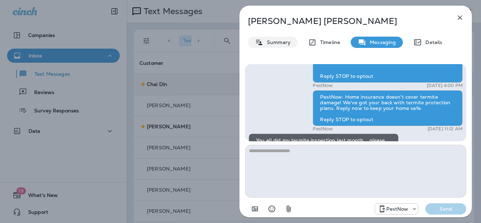
click at [287, 44] on p "Summary" at bounding box center [277, 42] width 27 height 6
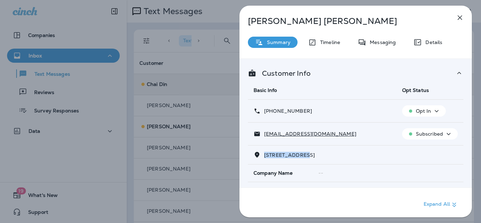
drag, startPoint x: 309, startPoint y: 152, endPoint x: 264, endPoint y: 157, distance: 45.7
click at [263, 155] on p "[STREET_ADDRESS]" at bounding box center [288, 155] width 54 height 6
copy span "2859 [GEOGRAPHIC_DATA]"
click at [375, 47] on div "Messaging" at bounding box center [377, 42] width 52 height 11
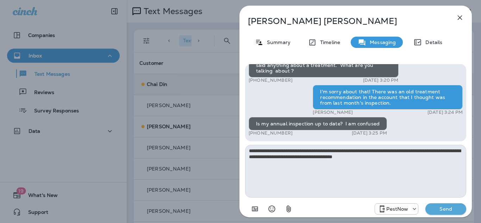
drag, startPoint x: 409, startPoint y: 158, endPoint x: 448, endPoint y: 147, distance: 39.8
click at [447, 147] on textarea "**********" at bounding box center [355, 171] width 221 height 53
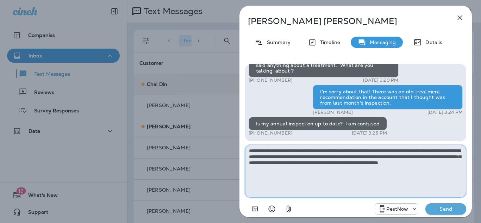
click at [422, 151] on textarea "**********" at bounding box center [355, 171] width 221 height 53
click at [426, 165] on textarea "**********" at bounding box center [355, 171] width 221 height 53
click at [427, 153] on textarea "**********" at bounding box center [355, 171] width 221 height 53
click at [447, 151] on textarea "**********" at bounding box center [355, 171] width 221 height 53
type textarea "**********"
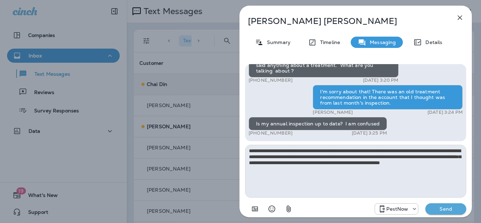
click at [444, 210] on p "Send" at bounding box center [446, 209] width 30 height 6
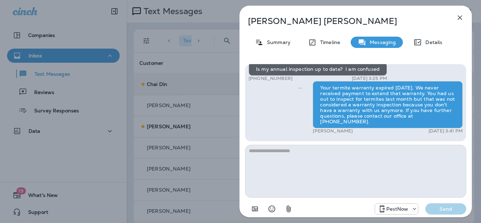
click at [459, 22] on button "button" at bounding box center [460, 18] width 14 height 14
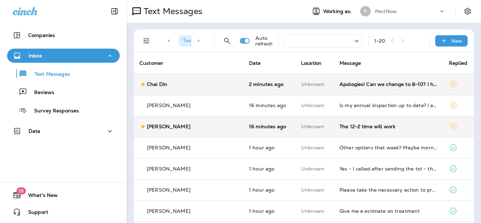
click at [376, 128] on div "The 12-2 time will work" at bounding box center [389, 127] width 98 height 6
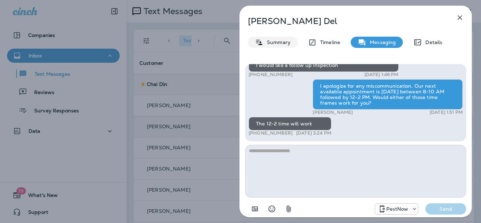
click at [272, 42] on p "Summary" at bounding box center [277, 42] width 27 height 6
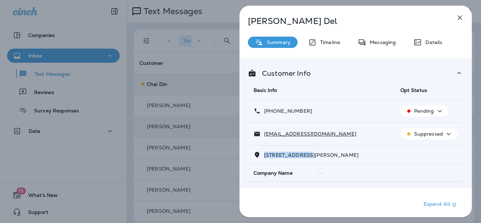
drag, startPoint x: 308, startPoint y: 154, endPoint x: 265, endPoint y: 159, distance: 42.6
click at [265, 159] on td "3671 OSBORNE DRIVE WARRENTON, VA 20187" at bounding box center [356, 155] width 216 height 19
copy span "3671 OSBORNE DR"
click at [372, 43] on p "Messaging" at bounding box center [381, 42] width 30 height 6
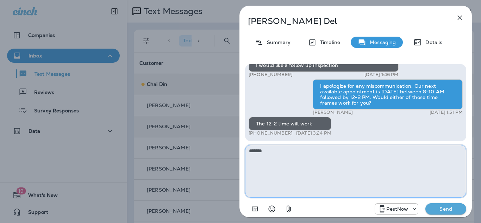
type textarea "********"
type textarea "**********"
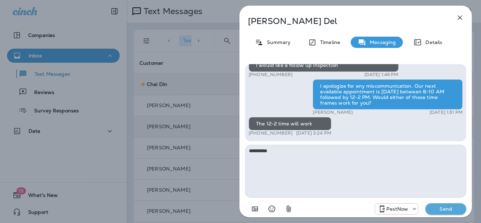
drag, startPoint x: 433, startPoint y: 209, endPoint x: 429, endPoint y: 211, distance: 4.1
click at [432, 210] on p "Send" at bounding box center [446, 209] width 30 height 6
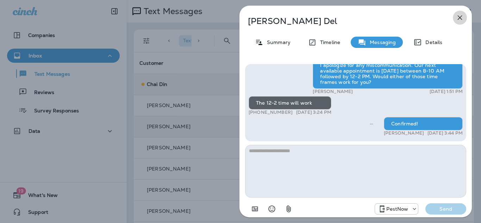
click at [459, 16] on icon "button" at bounding box center [460, 17] width 8 height 8
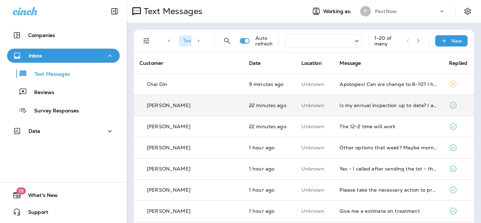
click at [372, 95] on td "Is my annual inspection up to date? I am confused" at bounding box center [389, 105] width 110 height 21
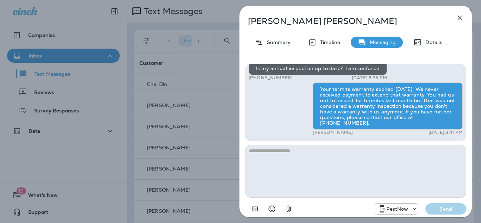
click at [459, 18] on icon "button" at bounding box center [460, 18] width 5 height 5
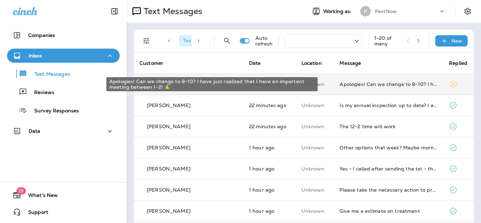
click at [376, 87] on div "Apologies! Can we change to 8-10? I have just realized that I have an important…" at bounding box center [389, 84] width 98 height 6
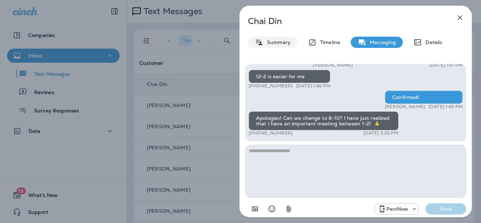
click at [280, 44] on p "Summary" at bounding box center [277, 42] width 27 height 6
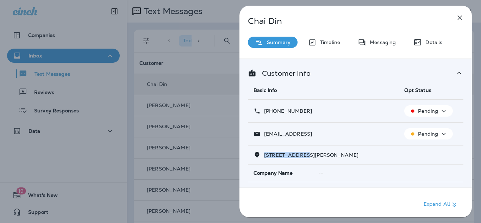
drag, startPoint x: 307, startPoint y: 154, endPoint x: 265, endPoint y: 154, distance: 42.3
click at [265, 154] on span "[STREET_ADDRESS][PERSON_NAME]" at bounding box center [311, 155] width 94 height 6
copy span "12704 [PERSON_NAME] CO"
click at [382, 44] on p "Messaging" at bounding box center [381, 42] width 30 height 6
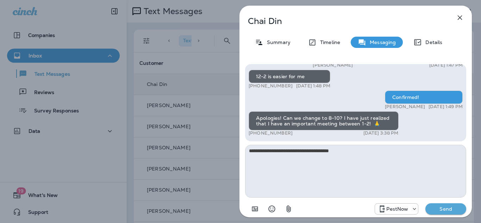
type textarea "**********"
click at [438, 209] on p "Send" at bounding box center [446, 209] width 30 height 6
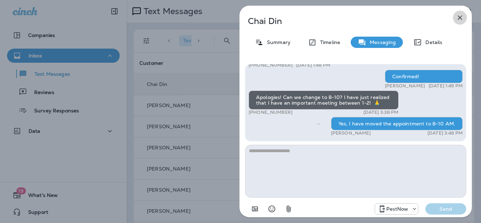
click at [461, 17] on icon "button" at bounding box center [460, 17] width 8 height 8
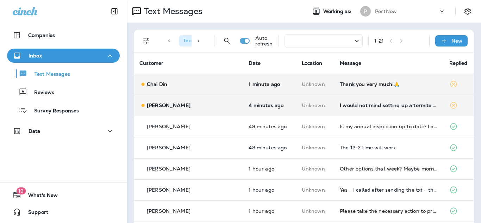
click at [373, 87] on td "Thank you very much!🙏" at bounding box center [388, 84] width 109 height 21
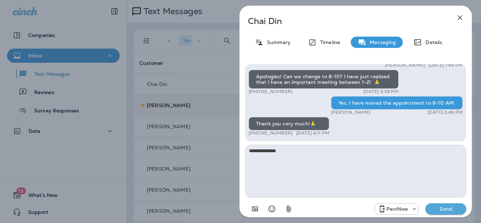
type textarea "**********"
click at [455, 215] on div "PestNow Send" at bounding box center [355, 207] width 221 height 18
click at [455, 207] on p "Send" at bounding box center [446, 209] width 30 height 6
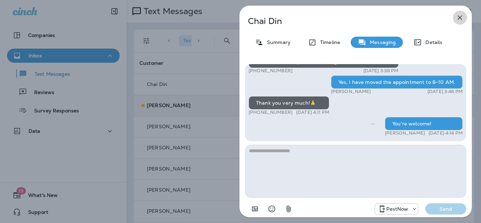
click at [457, 16] on icon "button" at bounding box center [460, 17] width 8 height 8
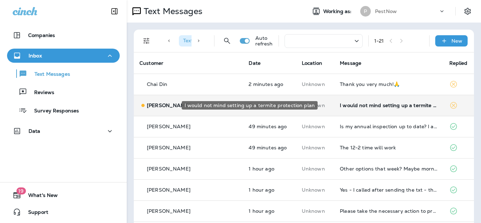
click at [350, 105] on div "I would not mind setting up a termite protection plan" at bounding box center [389, 106] width 98 height 6
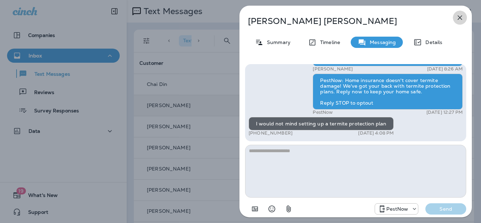
click at [461, 16] on icon "button" at bounding box center [460, 17] width 8 height 8
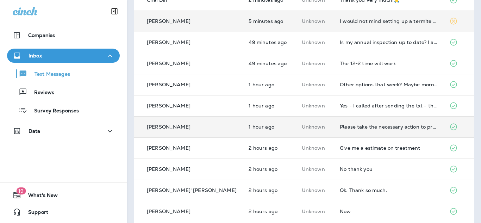
scroll to position [85, 0]
click at [353, 131] on td "Please take the necessary action to protect my home from termites." at bounding box center [388, 126] width 109 height 21
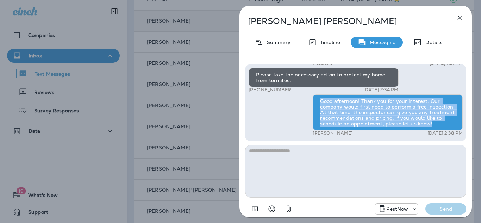
drag, startPoint x: 319, startPoint y: 100, endPoint x: 432, endPoint y: 127, distance: 116.2
click at [433, 127] on div "Good afternoon! Thank you for your interest. Our company would first need to pe…" at bounding box center [388, 112] width 150 height 36
copy div "Good afternoon! Thank you for your interest. Our company would first need to pe…"
click at [461, 16] on icon "button" at bounding box center [460, 17] width 8 height 8
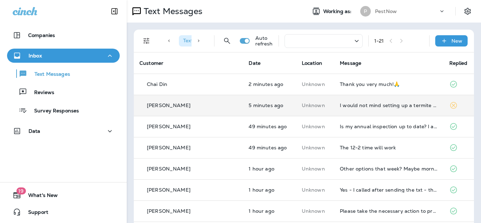
click at [351, 101] on td "I would not mind setting up a termite protection plan" at bounding box center [388, 105] width 109 height 21
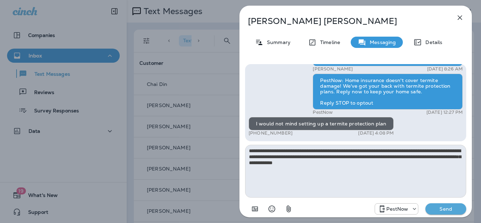
drag, startPoint x: 393, startPoint y: 162, endPoint x: 300, endPoint y: 162, distance: 92.7
click at [286, 152] on textarea "**********" at bounding box center [355, 171] width 221 height 53
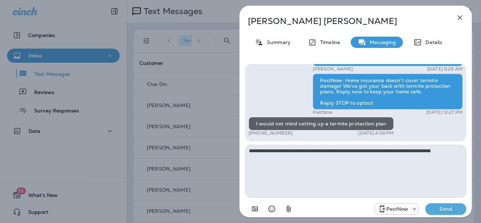
type textarea "**********"
click at [437, 208] on p "Send" at bounding box center [446, 209] width 30 height 6
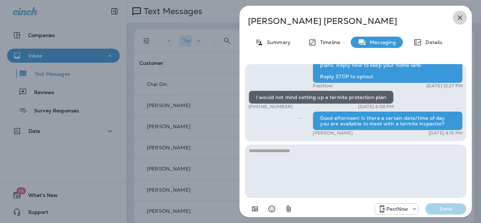
drag, startPoint x: 459, startPoint y: 17, endPoint x: 366, endPoint y: 4, distance: 93.1
click at [459, 17] on icon "button" at bounding box center [460, 17] width 8 height 8
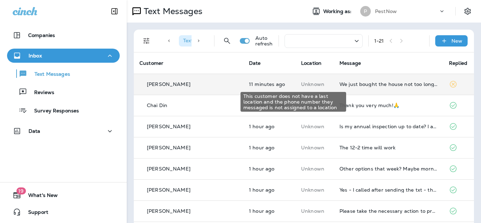
click at [301, 81] on p "Unknown" at bounding box center [314, 84] width 27 height 6
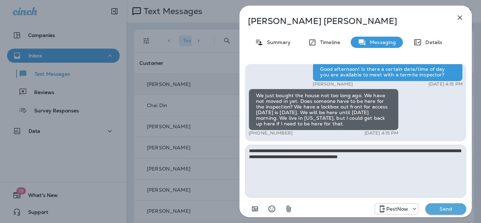
type textarea "**********"
click at [440, 208] on p "Send" at bounding box center [446, 209] width 30 height 6
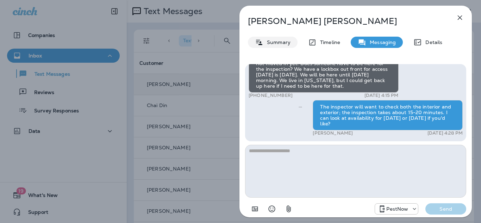
click at [279, 39] on p "Summary" at bounding box center [277, 42] width 27 height 6
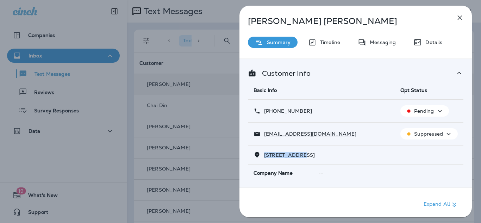
drag, startPoint x: 304, startPoint y: 154, endPoint x: 266, endPoint y: 154, distance: 38.4
click at [266, 154] on span "[STREET_ADDRESS]" at bounding box center [289, 155] width 51 height 6
copy span "41 DOGLEG ROA"
drag, startPoint x: 384, startPoint y: 44, endPoint x: 94, endPoint y: 10, distance: 291.7
click at [384, 45] on p "Messaging" at bounding box center [381, 42] width 30 height 6
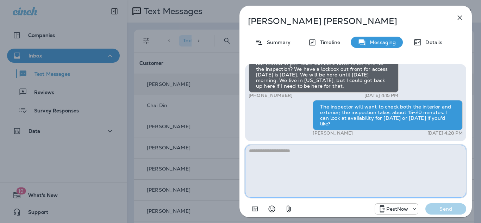
click at [319, 179] on textarea at bounding box center [355, 171] width 221 height 53
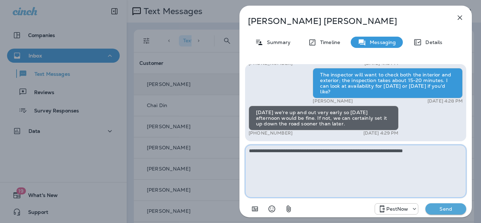
paste textarea "**********"
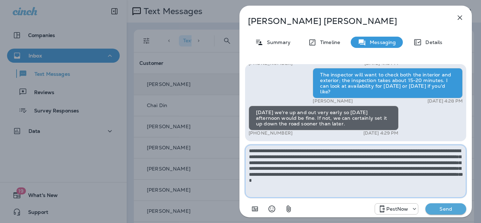
click at [320, 179] on textarea "**********" at bounding box center [355, 171] width 221 height 53
drag, startPoint x: 284, startPoint y: 175, endPoint x: 384, endPoint y: 163, distance: 101.5
click at [384, 164] on textarea "**********" at bounding box center [355, 171] width 221 height 53
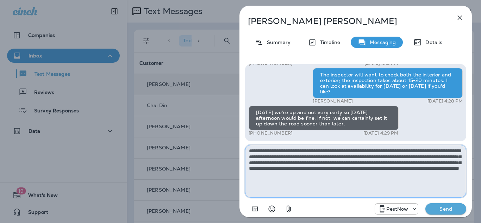
type textarea "**********"
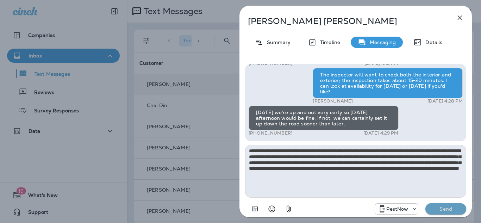
click at [455, 207] on p "Send" at bounding box center [446, 209] width 30 height 6
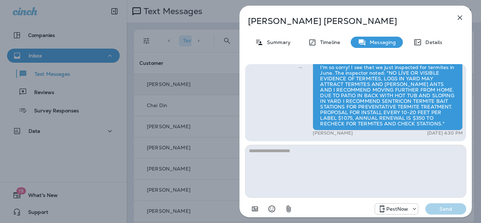
click at [456, 19] on icon "button" at bounding box center [460, 17] width 8 height 8
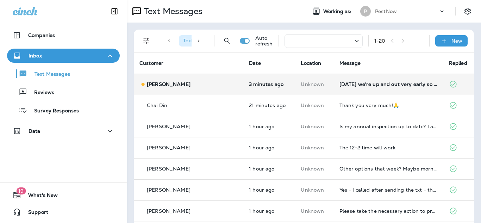
click at [346, 88] on td "[DATE] we're up and out very early so [DATE] afternoon would be fine. If not, w…" at bounding box center [389, 84] width 110 height 21
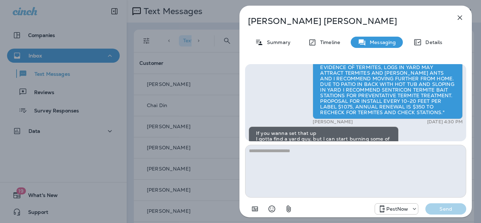
scroll to position [-55, 0]
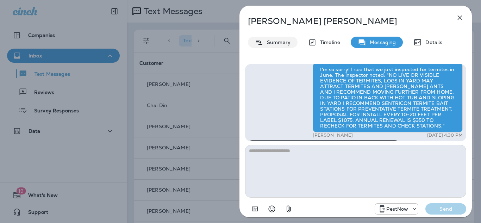
drag, startPoint x: 281, startPoint y: 42, endPoint x: 288, endPoint y: 56, distance: 15.6
click at [281, 42] on p "Summary" at bounding box center [277, 42] width 27 height 6
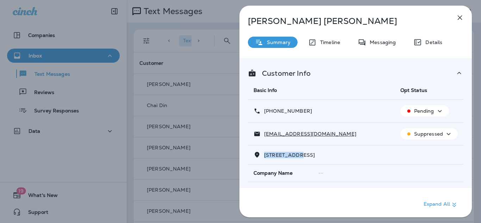
drag, startPoint x: 301, startPoint y: 156, endPoint x: 266, endPoint y: 154, distance: 35.0
click at [266, 154] on span "[STREET_ADDRESS]" at bounding box center [289, 155] width 51 height 6
copy span "41 DOGLEG RO"
click at [388, 43] on p "Messaging" at bounding box center [381, 42] width 30 height 6
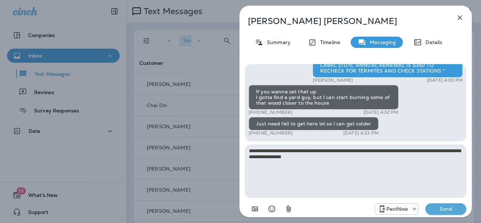
type textarea "**********"
click at [444, 210] on p "Send" at bounding box center [446, 209] width 30 height 6
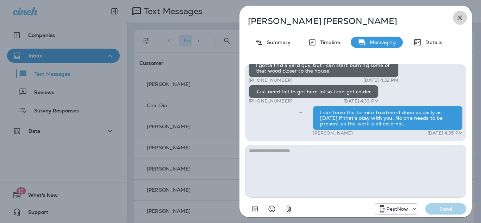
click at [461, 19] on icon "button" at bounding box center [460, 17] width 8 height 8
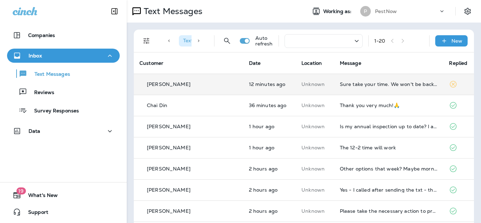
click at [398, 88] on td "Sure take your time. We won't be back up for two weeks or so and you can always…" at bounding box center [389, 84] width 110 height 21
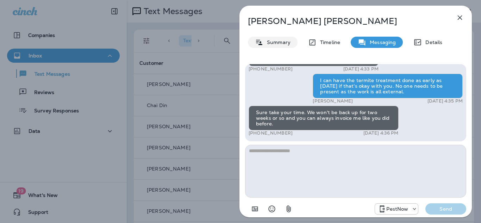
click at [264, 43] on p "Summary" at bounding box center [277, 42] width 27 height 6
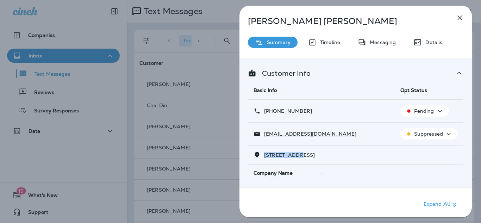
drag, startPoint x: 301, startPoint y: 155, endPoint x: 265, endPoint y: 156, distance: 36.3
click at [265, 156] on span "[STREET_ADDRESS]" at bounding box center [289, 155] width 51 height 6
copy span "41 DOGLEG RO"
click at [374, 41] on p "Messaging" at bounding box center [381, 42] width 30 height 6
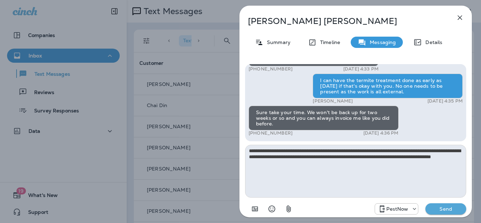
click at [357, 157] on textarea "**********" at bounding box center [355, 171] width 221 height 53
type textarea "**********"
click at [440, 205] on button "Send" at bounding box center [446, 208] width 41 height 11
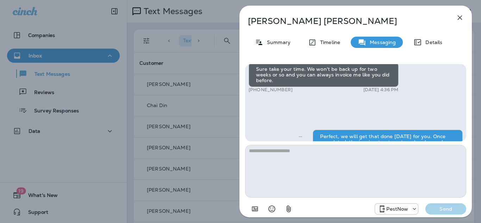
click at [442, 210] on div "PestNow Send" at bounding box center [421, 208] width 92 height 11
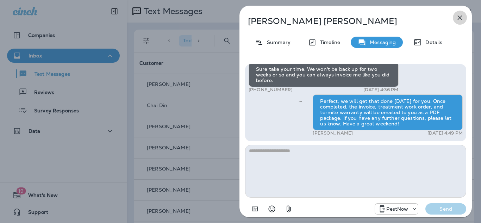
drag, startPoint x: 461, startPoint y: 20, endPoint x: 427, endPoint y: 107, distance: 93.4
click at [461, 21] on icon "button" at bounding box center [460, 17] width 8 height 8
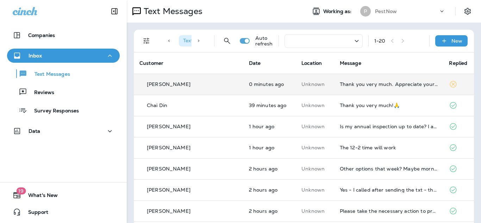
click at [363, 90] on td "Thank you very much. Appreciate your help." at bounding box center [389, 84] width 110 height 21
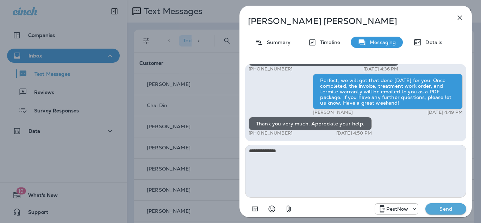
type textarea "**********"
click at [440, 212] on button "Send" at bounding box center [446, 208] width 41 height 11
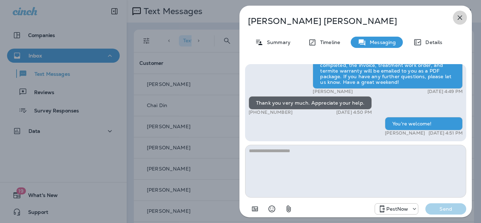
click at [459, 13] on icon "button" at bounding box center [460, 17] width 8 height 8
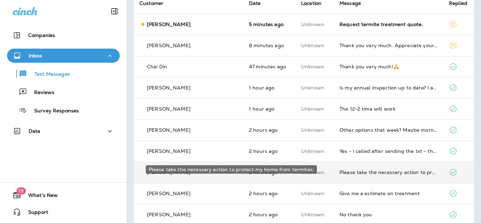
scroll to position [63, 0]
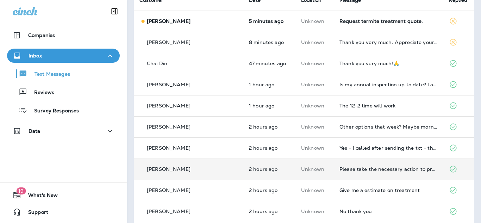
click at [376, 178] on td "Please take the necessary action to protect my home from termites." at bounding box center [389, 169] width 110 height 21
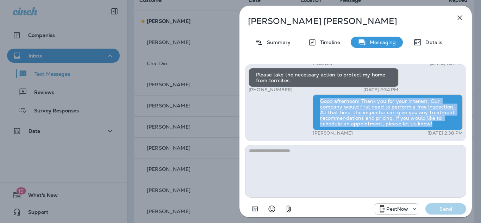
drag, startPoint x: 320, startPoint y: 101, endPoint x: 435, endPoint y: 126, distance: 117.6
click at [435, 126] on div "Good afternoon! Thank you for your interest. Our company would first need to pe…" at bounding box center [388, 112] width 150 height 36
copy div "Good afternoon! Thank you for your interest. Our company would first need to pe…"
drag, startPoint x: 460, startPoint y: 16, endPoint x: 457, endPoint y: 19, distance: 4.0
click at [460, 16] on icon "button" at bounding box center [460, 17] width 8 height 8
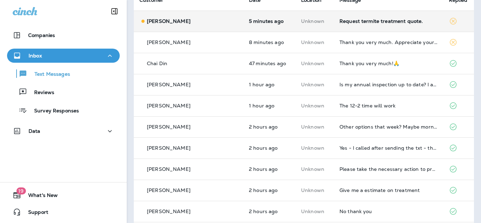
click at [365, 21] on div "Request termite treatment quote." at bounding box center [389, 21] width 98 height 6
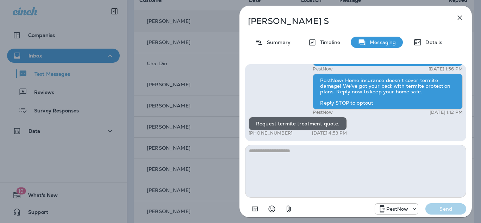
click at [337, 167] on textarea at bounding box center [355, 171] width 221 height 53
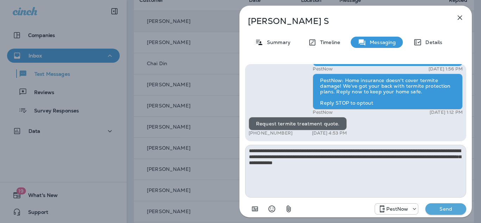
type textarea "**********"
click at [449, 211] on p "Send" at bounding box center [446, 209] width 30 height 6
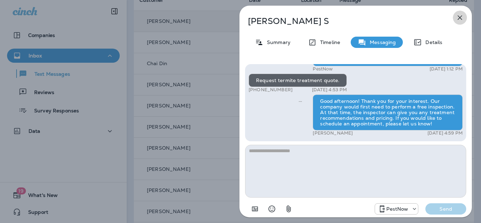
click at [458, 16] on icon "button" at bounding box center [460, 17] width 8 height 8
